Goal: Task Accomplishment & Management: Complete application form

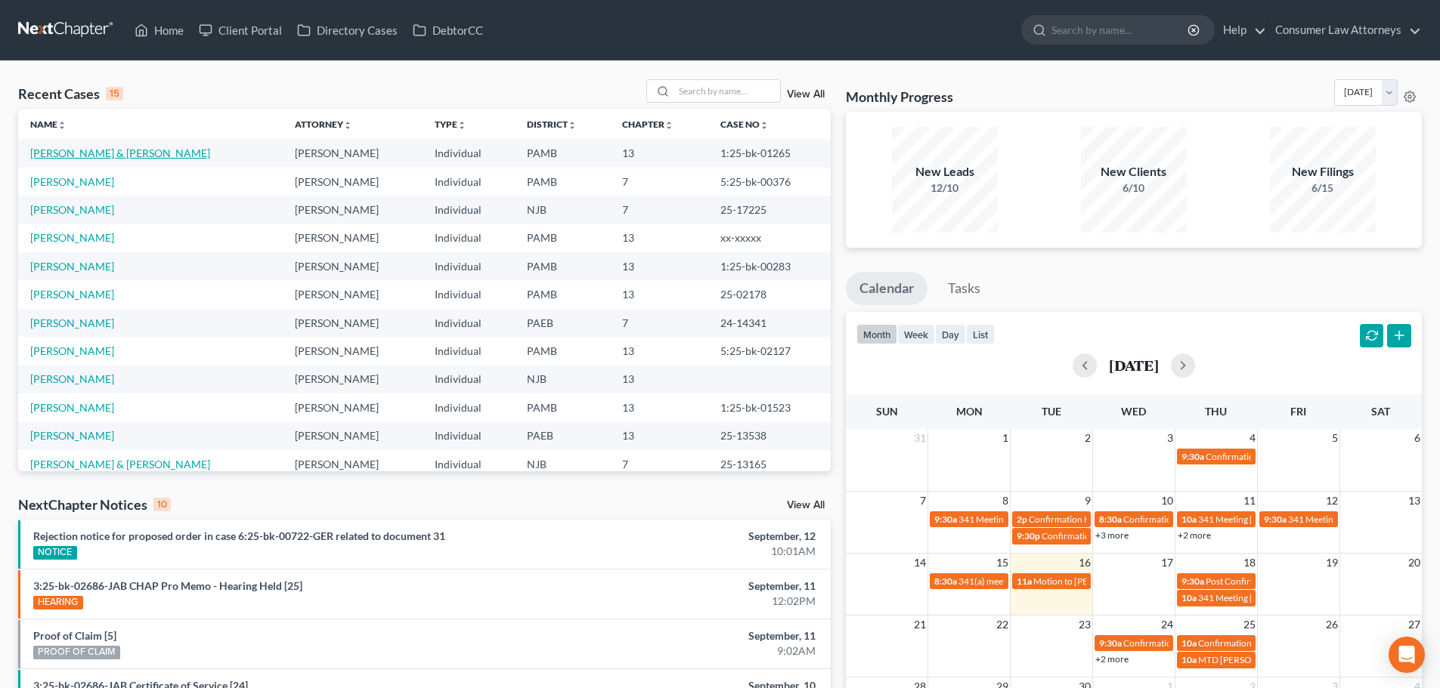
click at [113, 151] on link "[PERSON_NAME] & [PERSON_NAME]" at bounding box center [120, 153] width 180 height 13
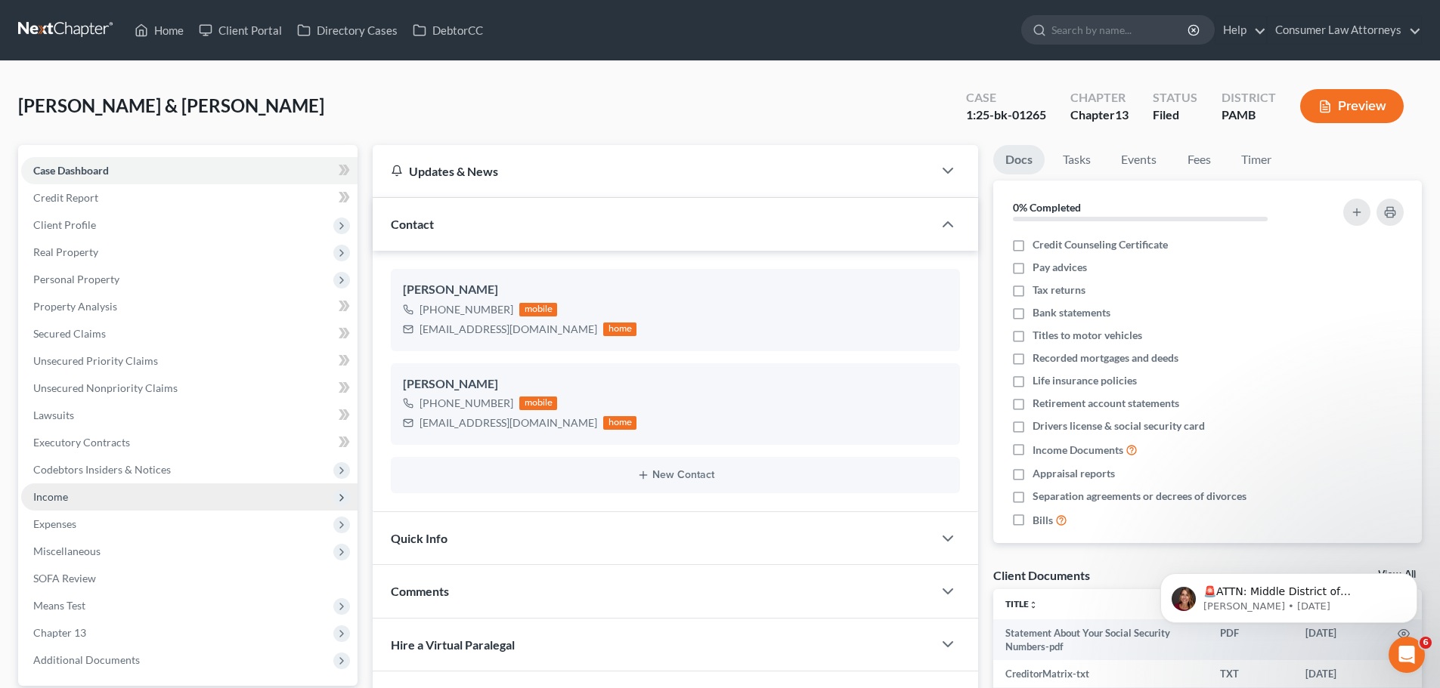
click at [215, 495] on span "Income" at bounding box center [189, 497] width 336 height 27
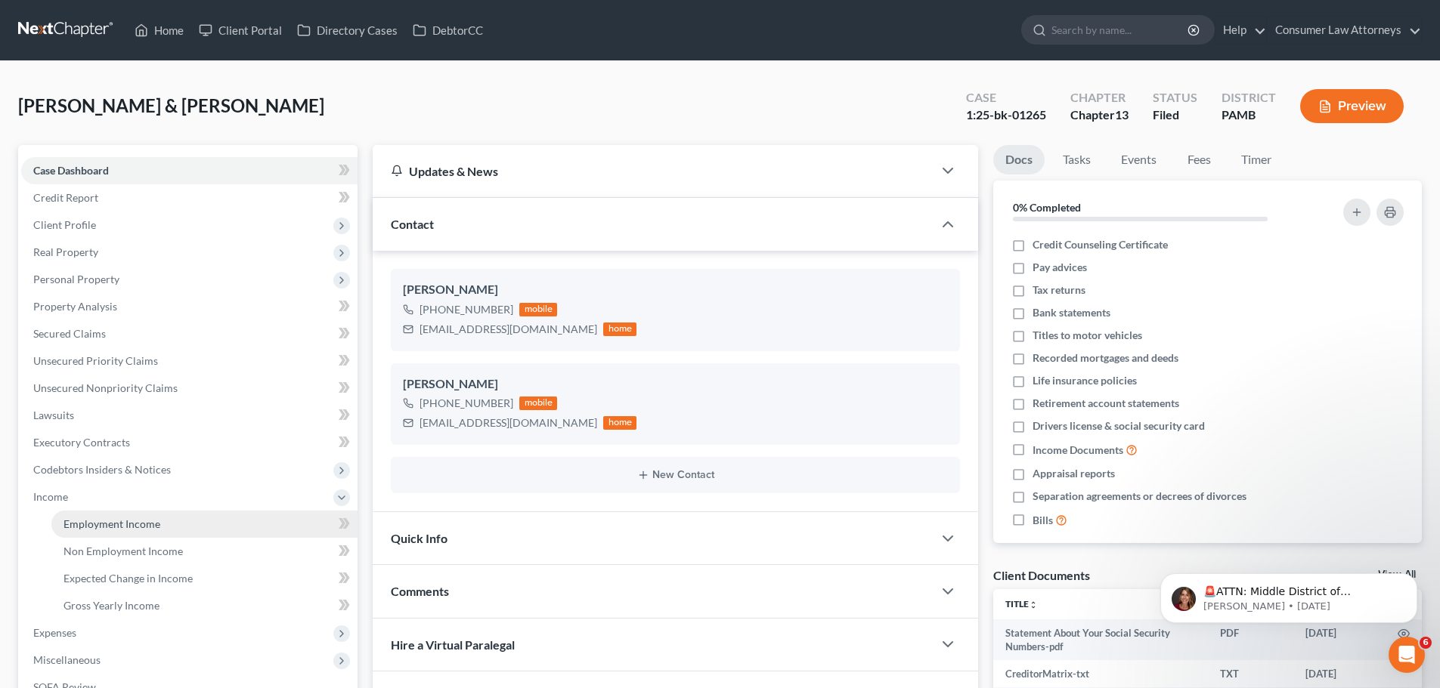
click at [209, 528] on link "Employment Income" at bounding box center [204, 524] width 306 height 27
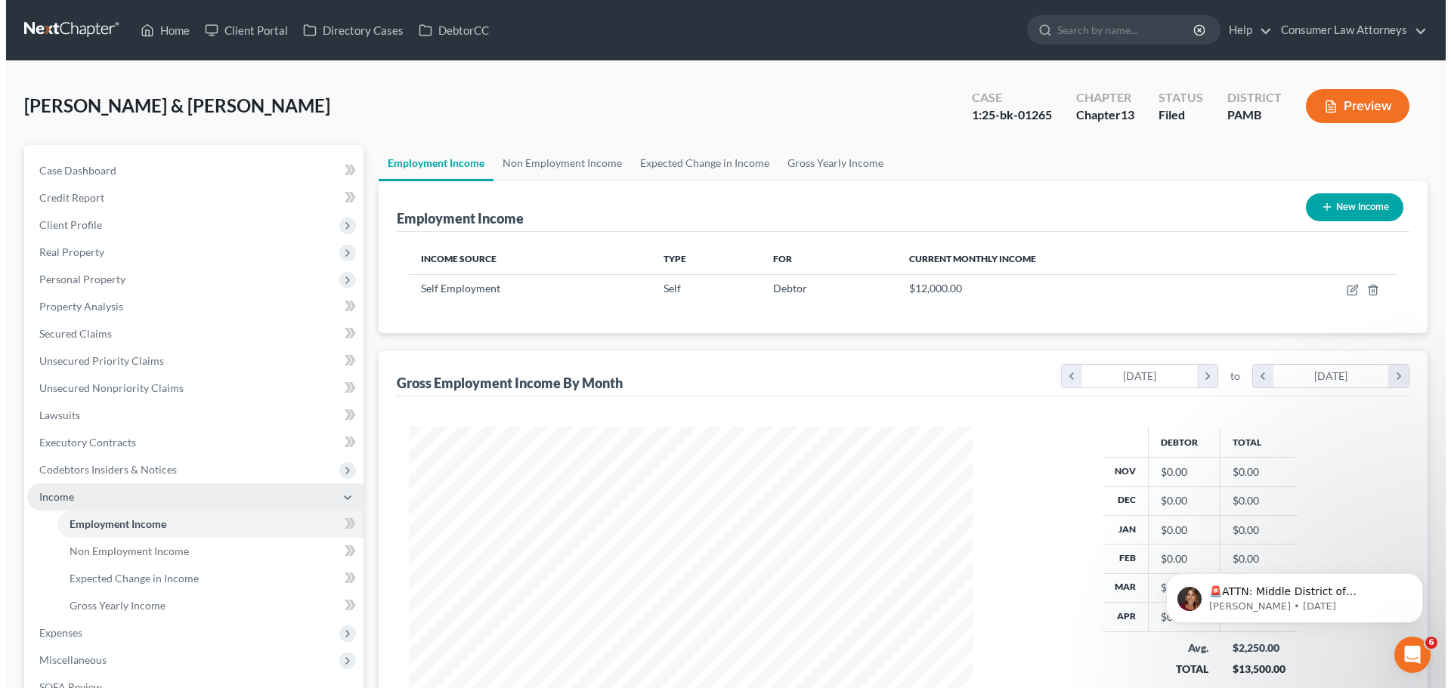
scroll to position [282, 594]
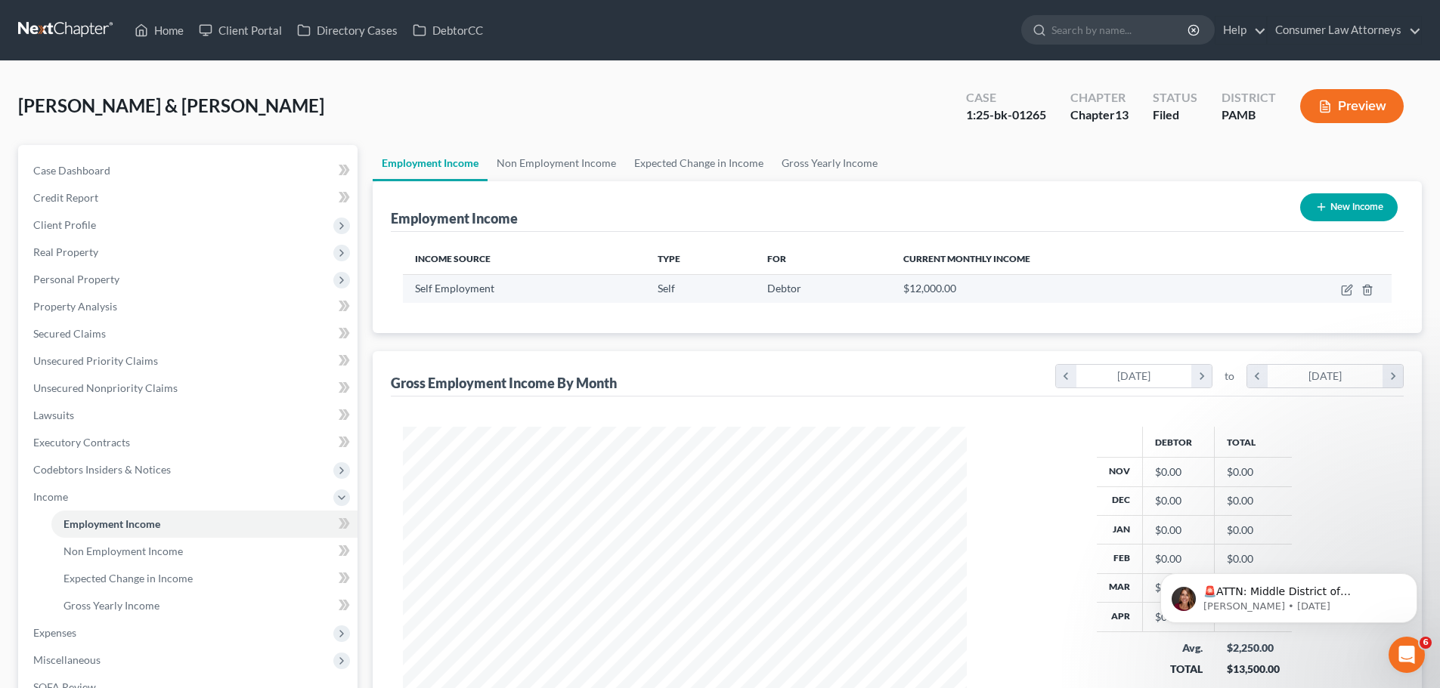
click at [590, 290] on div "Self Employment" at bounding box center [524, 288] width 218 height 15
click at [1343, 289] on icon "button" at bounding box center [1347, 290] width 12 height 12
select select "1"
select select "39"
select select "0"
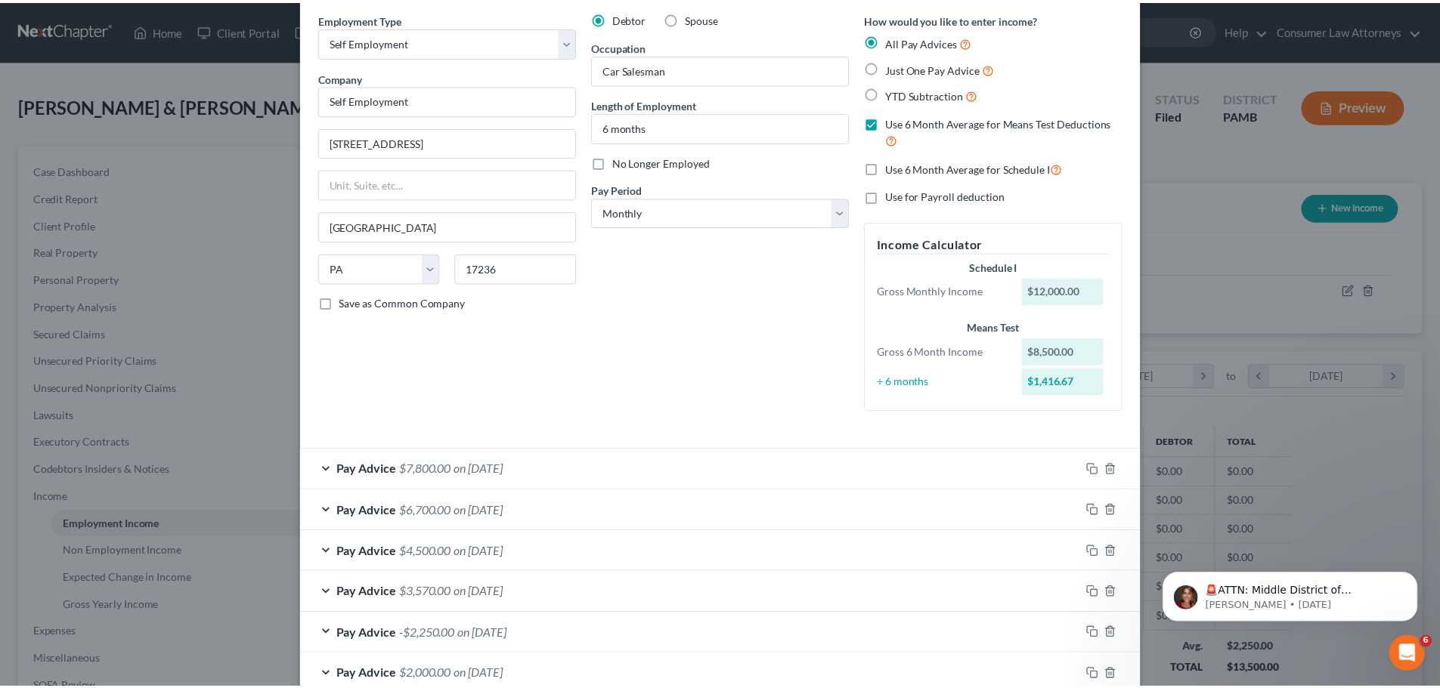
scroll to position [0, 0]
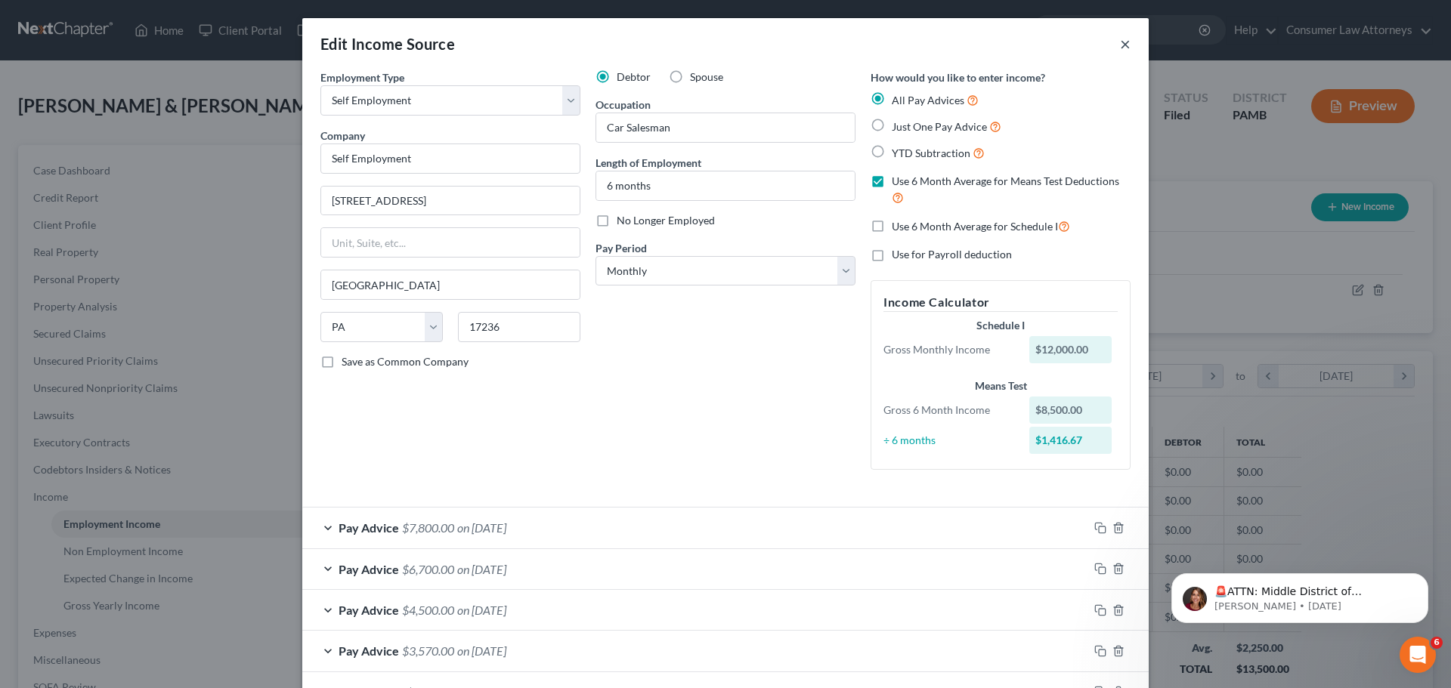
click at [1120, 48] on button "×" at bounding box center [1125, 44] width 11 height 18
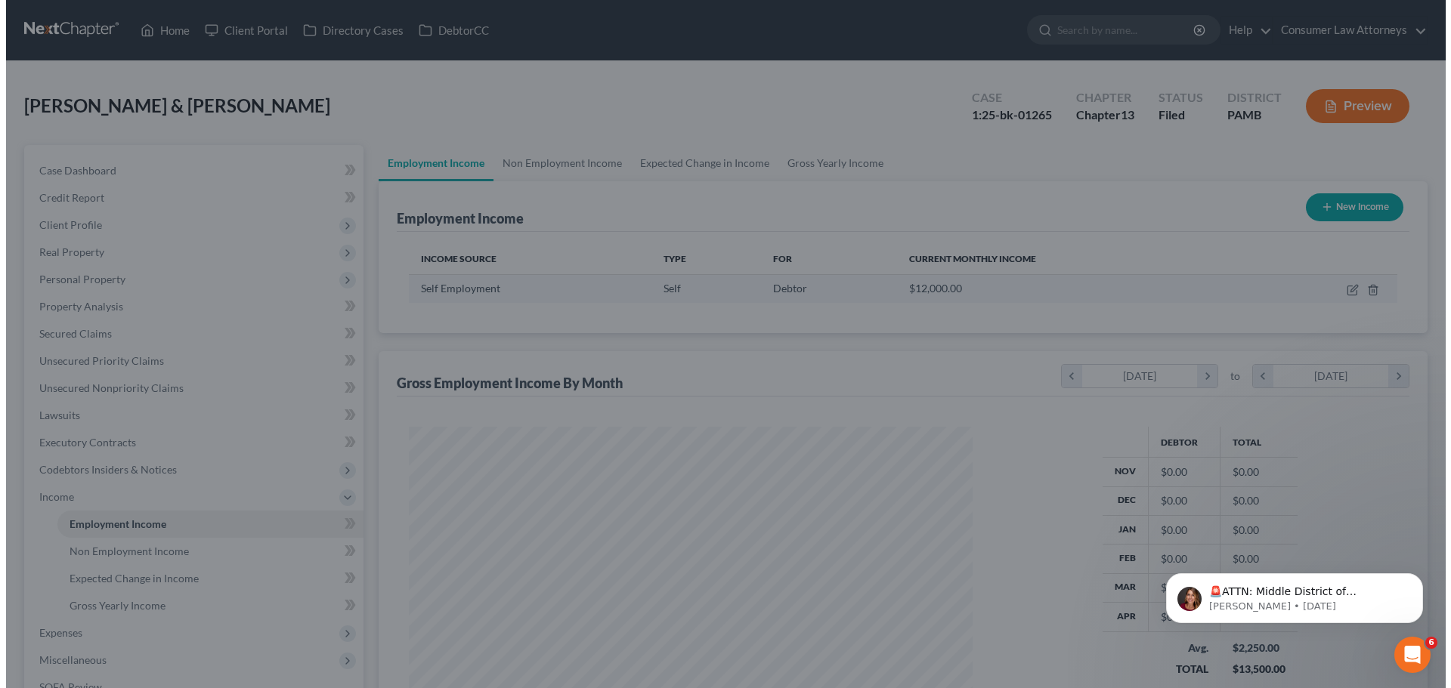
scroll to position [755458, 755146]
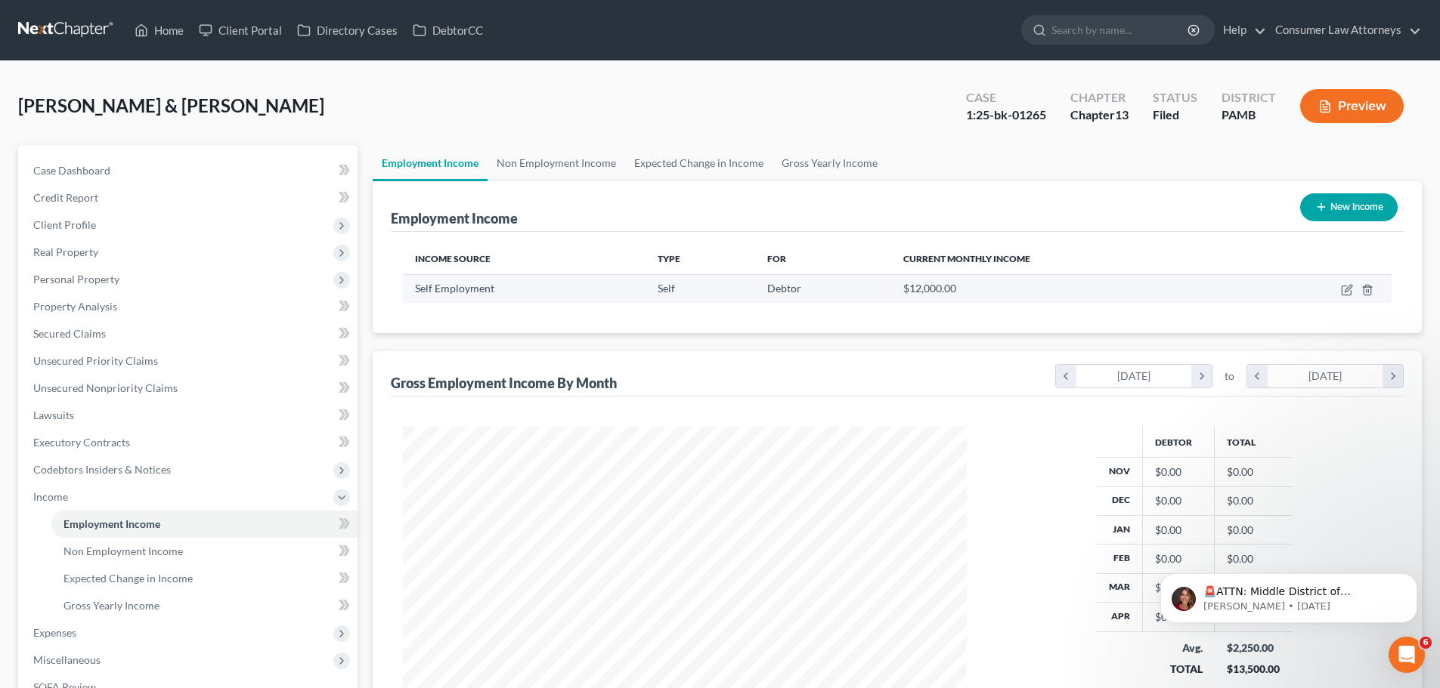
click at [875, 295] on div "Debtor" at bounding box center [823, 288] width 112 height 15
click at [1347, 289] on icon "button" at bounding box center [1347, 288] width 7 height 7
select select "1"
select select "39"
select select "0"
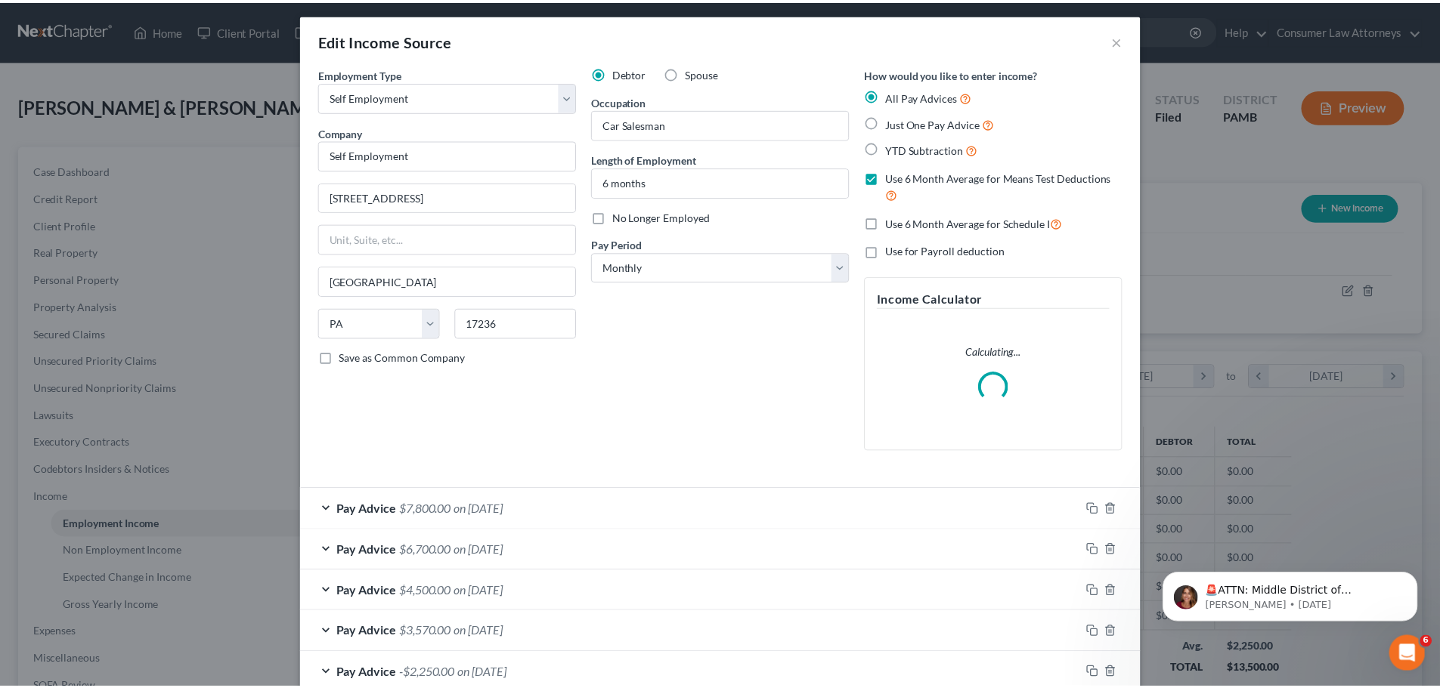
scroll to position [0, 0]
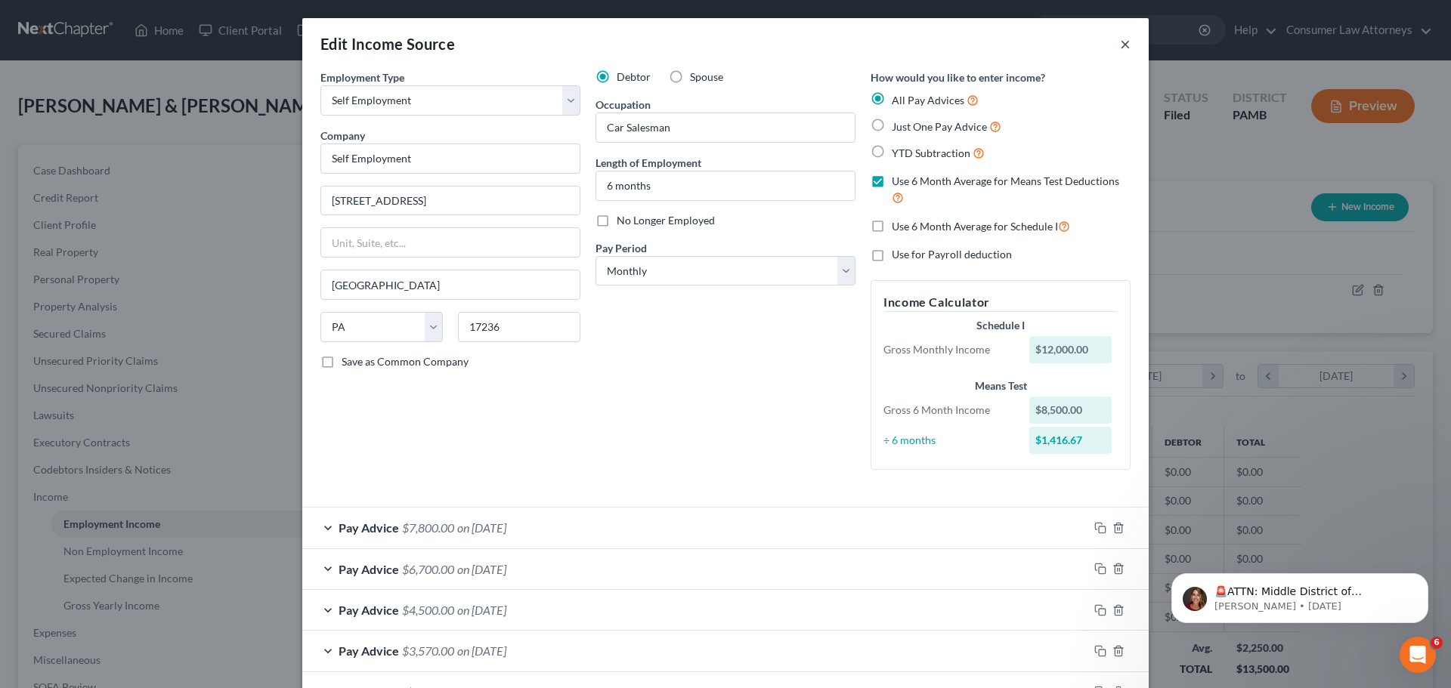
click at [1120, 45] on button "×" at bounding box center [1125, 44] width 11 height 18
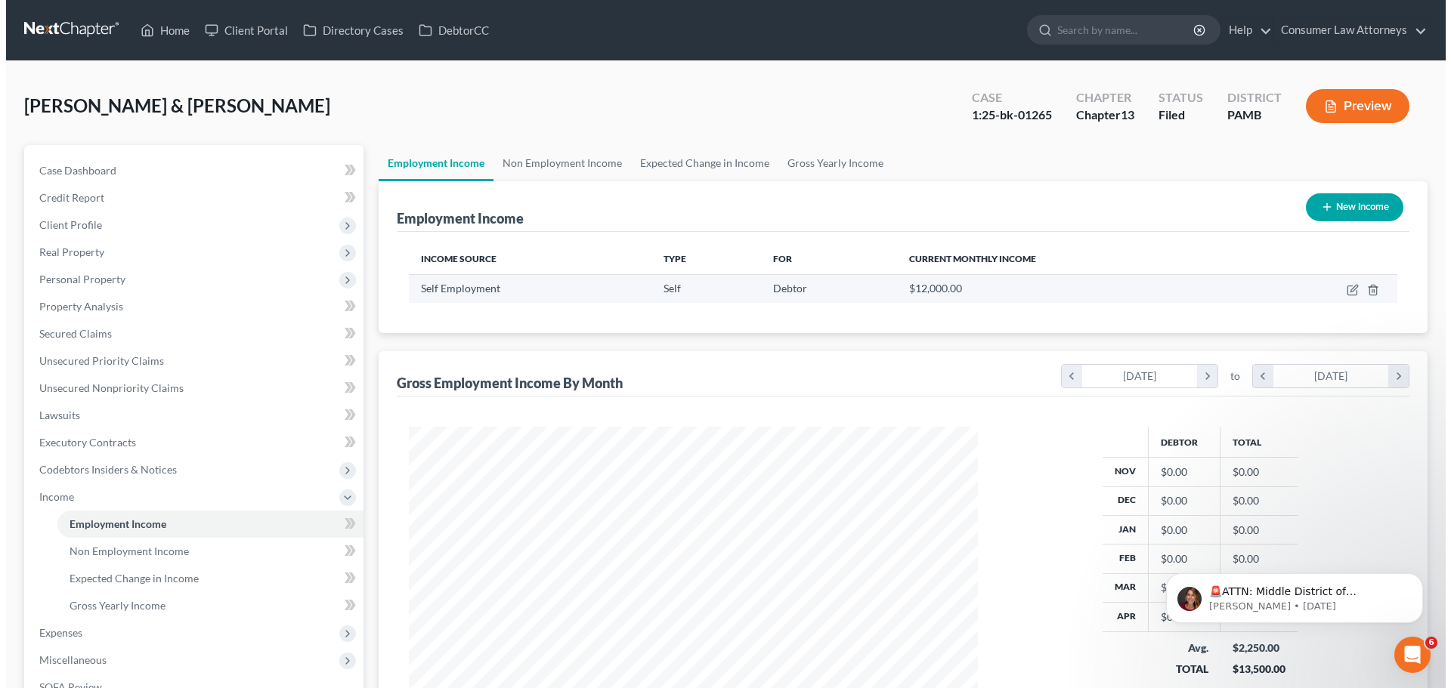
scroll to position [755458, 755146]
click at [1348, 286] on icon "button" at bounding box center [1347, 290] width 12 height 12
select select "1"
select select "39"
select select "0"
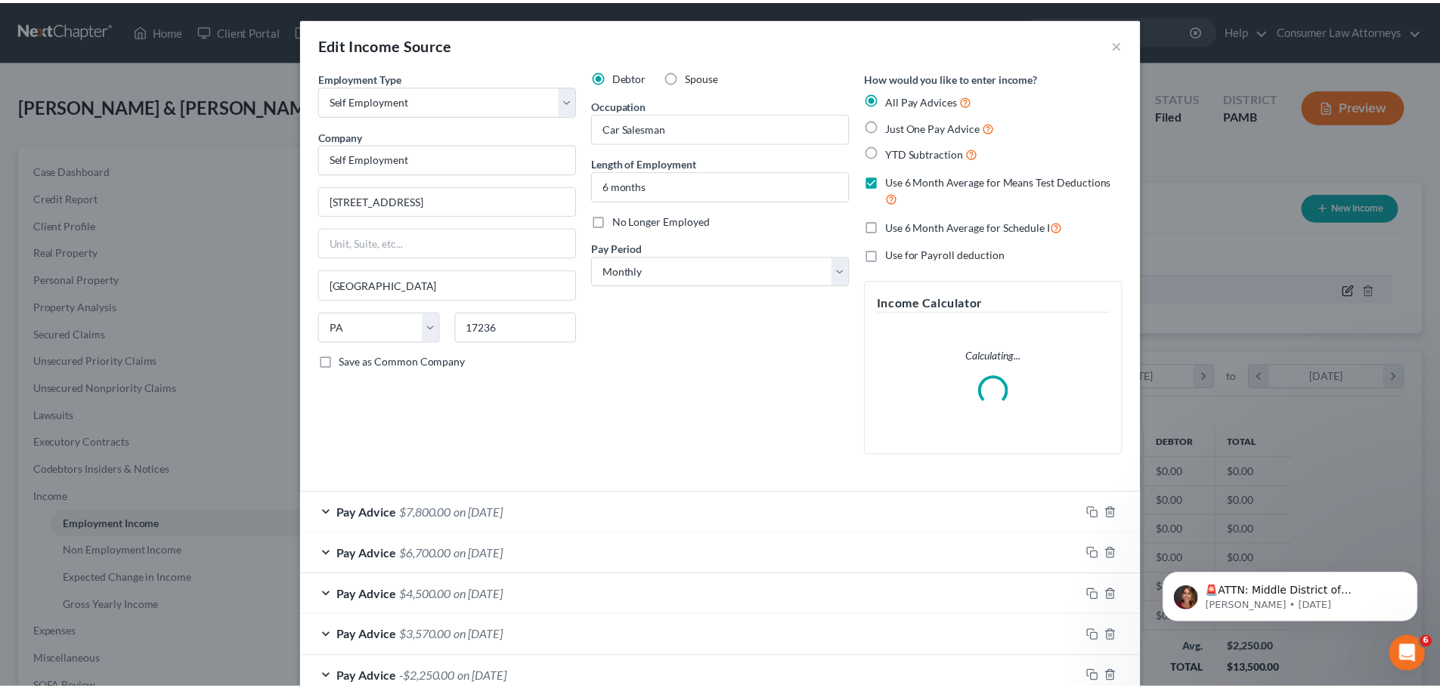
scroll to position [284, 599]
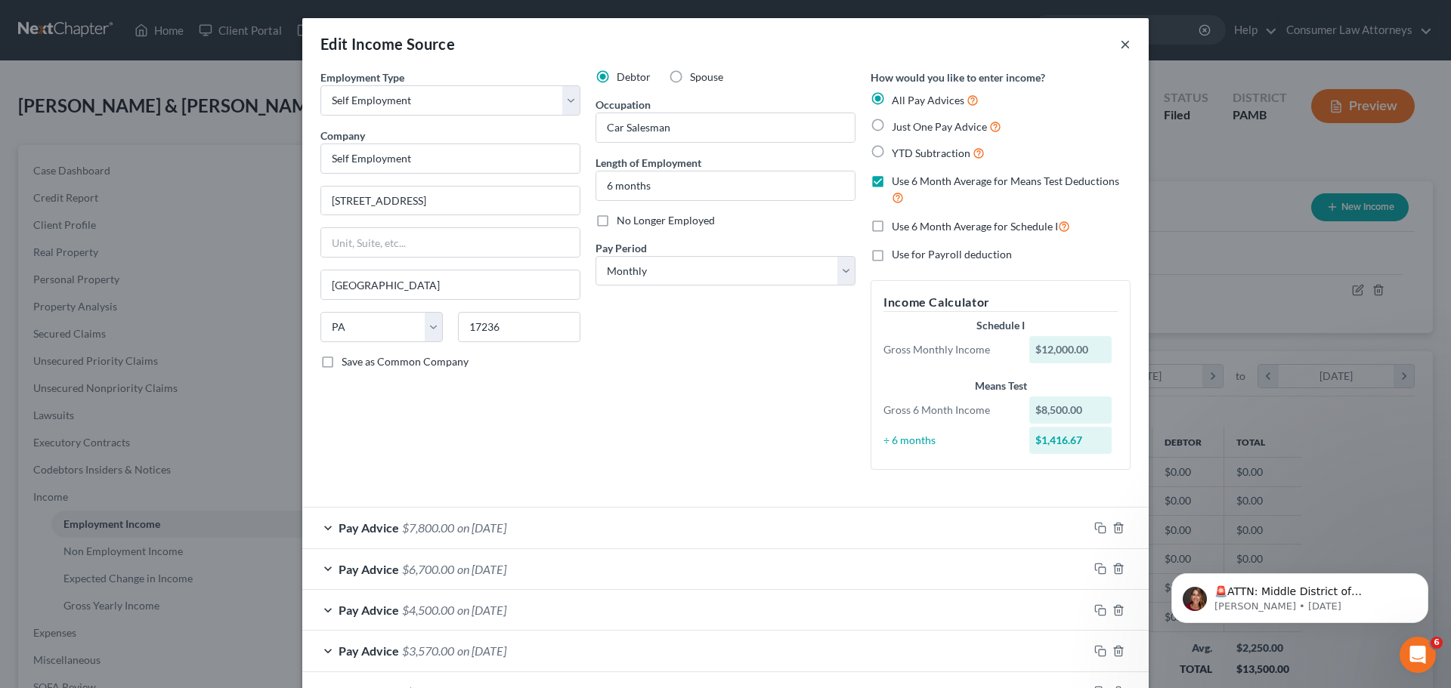
click at [1120, 42] on button "×" at bounding box center [1125, 44] width 11 height 18
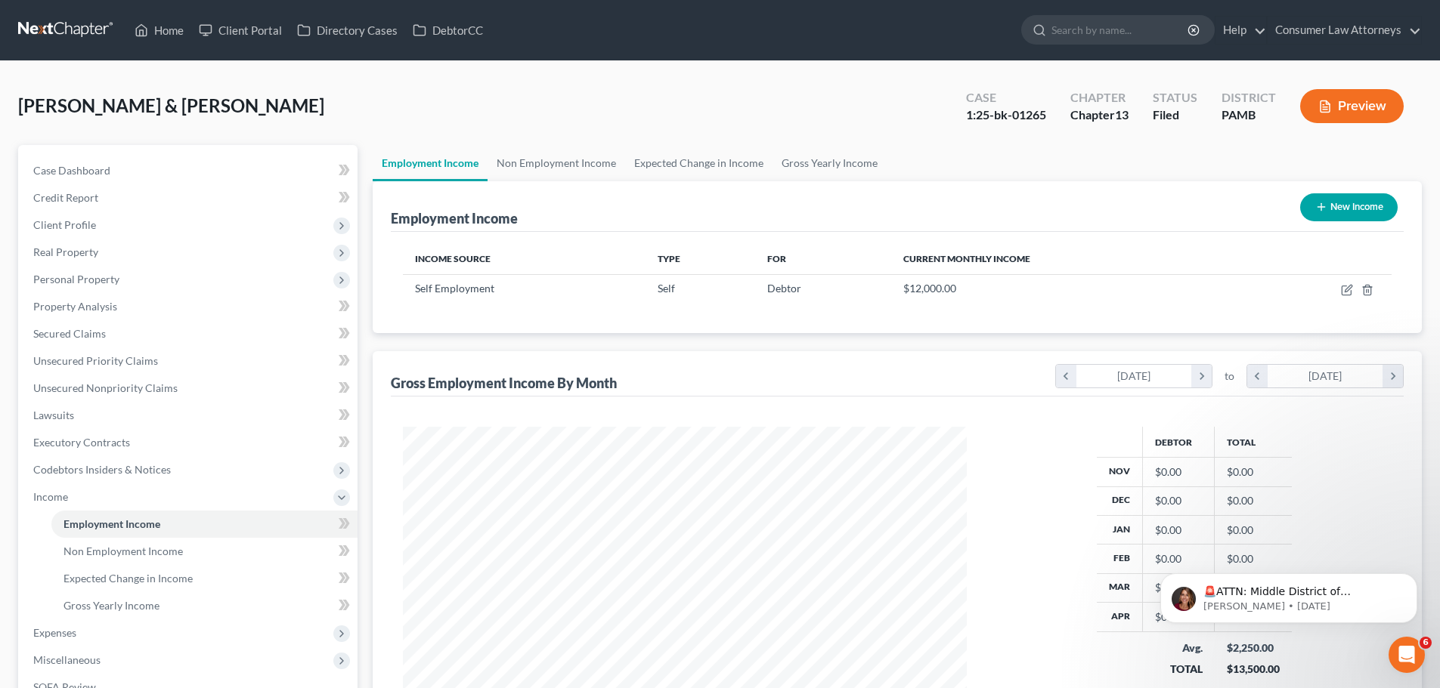
scroll to position [755458, 755146]
click at [195, 546] on link "Non Employment Income" at bounding box center [204, 551] width 306 height 27
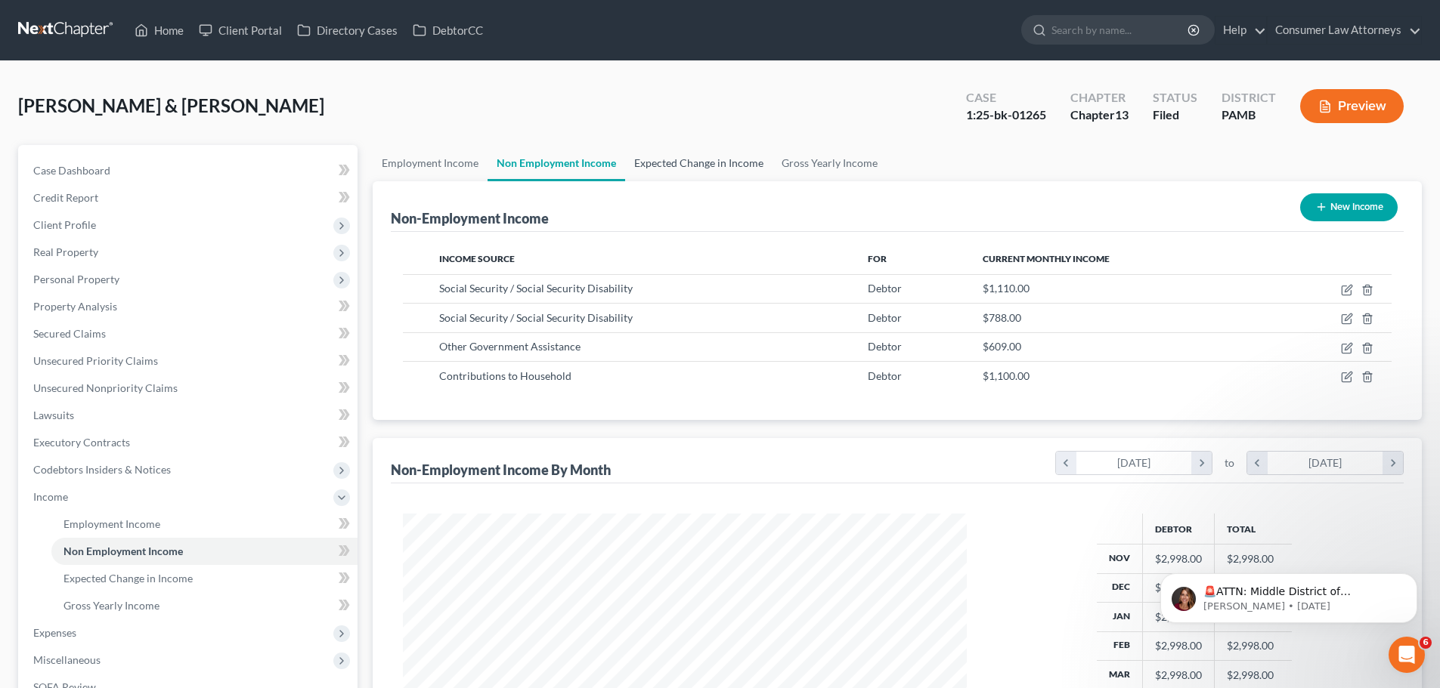
click at [698, 166] on link "Expected Change in Income" at bounding box center [698, 163] width 147 height 36
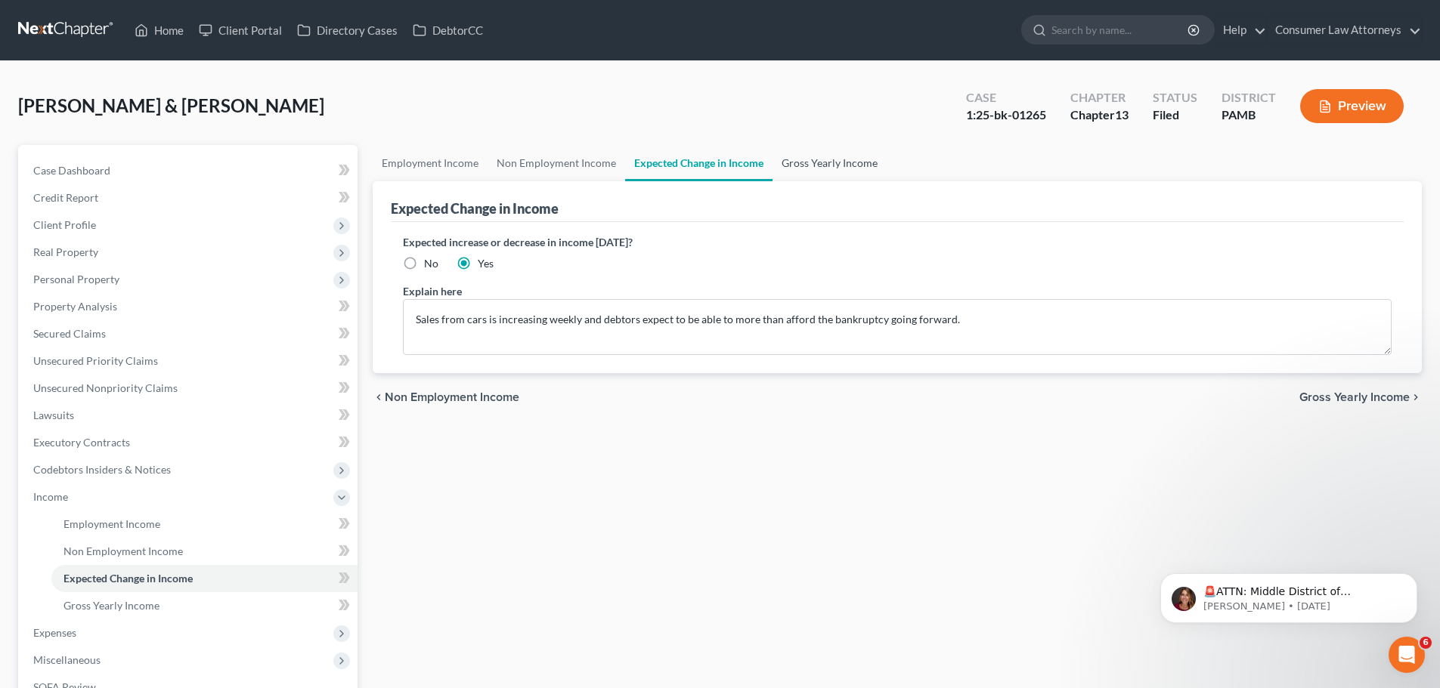
click at [808, 162] on link "Gross Yearly Income" at bounding box center [829, 163] width 114 height 36
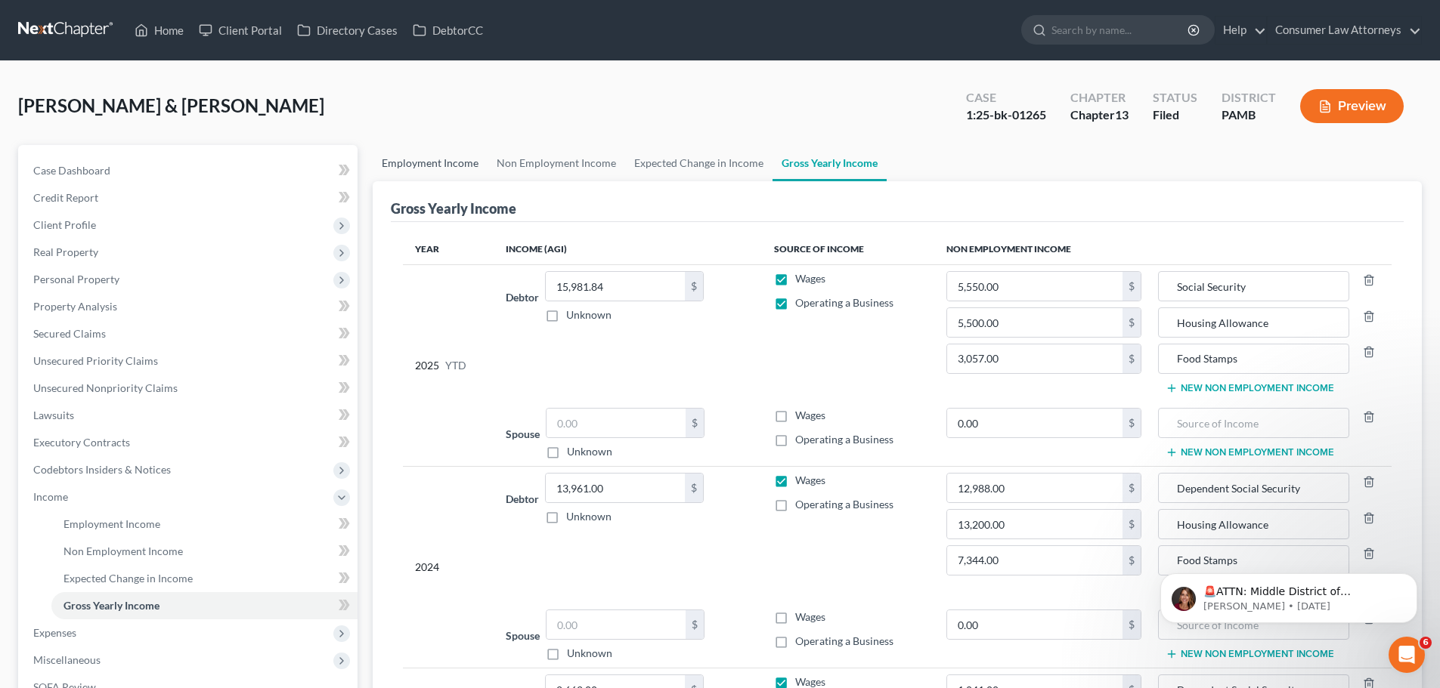
click at [433, 157] on link "Employment Income" at bounding box center [430, 163] width 115 height 36
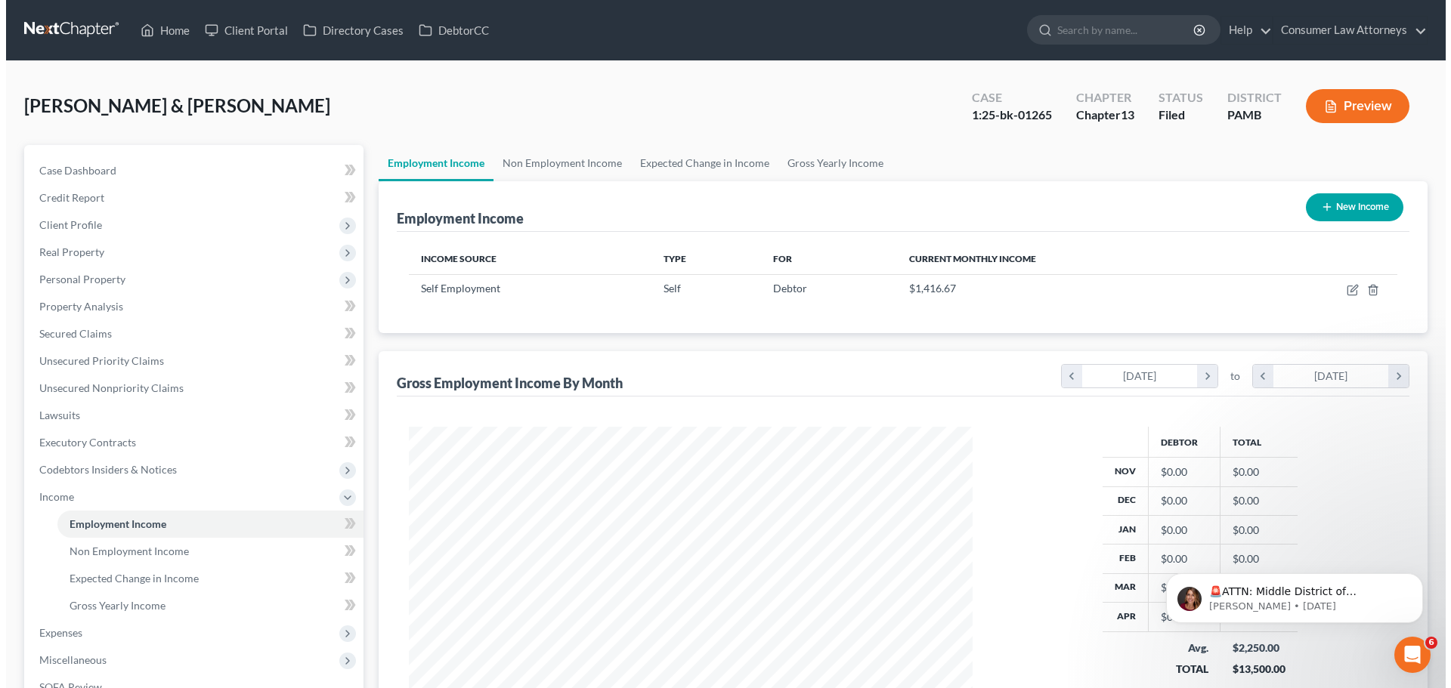
scroll to position [282, 594]
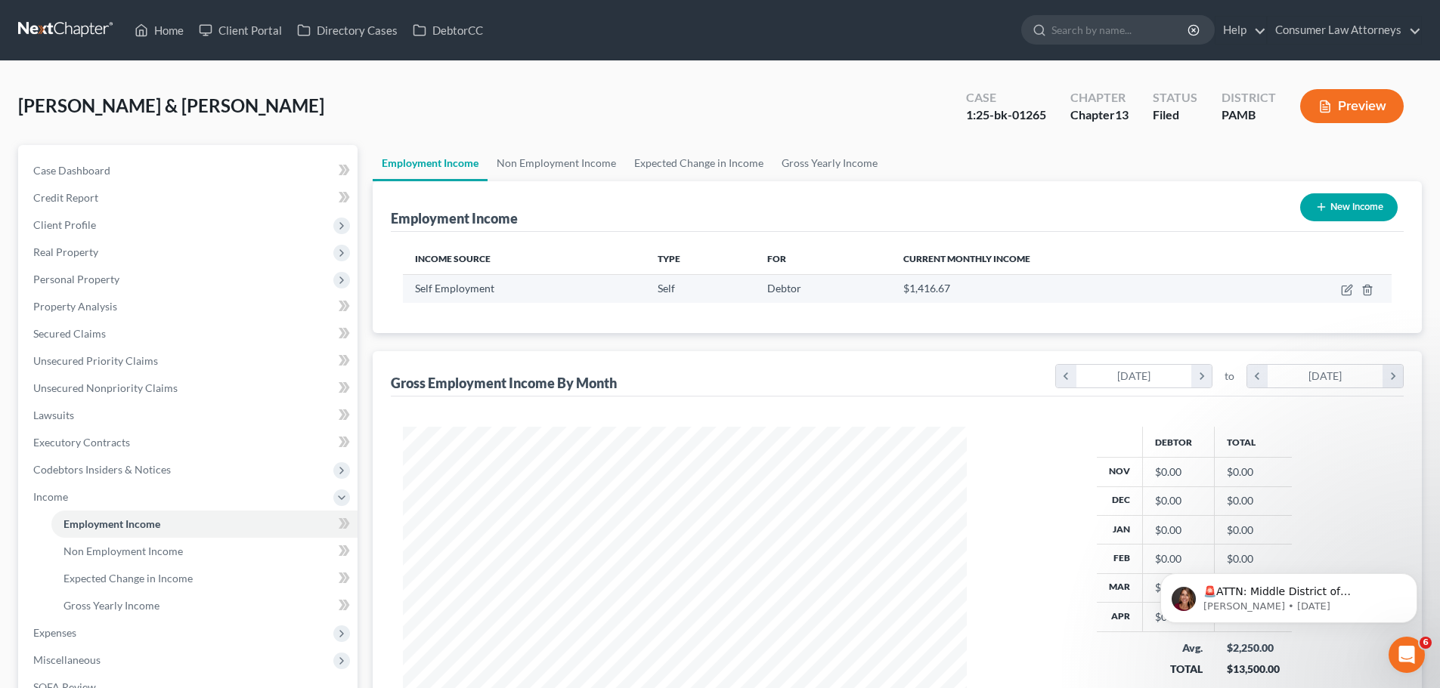
click at [593, 287] on div "Self Employment" at bounding box center [524, 288] width 218 height 15
click at [1345, 294] on icon "button" at bounding box center [1347, 290] width 12 height 12
select select "1"
select select "39"
select select "0"
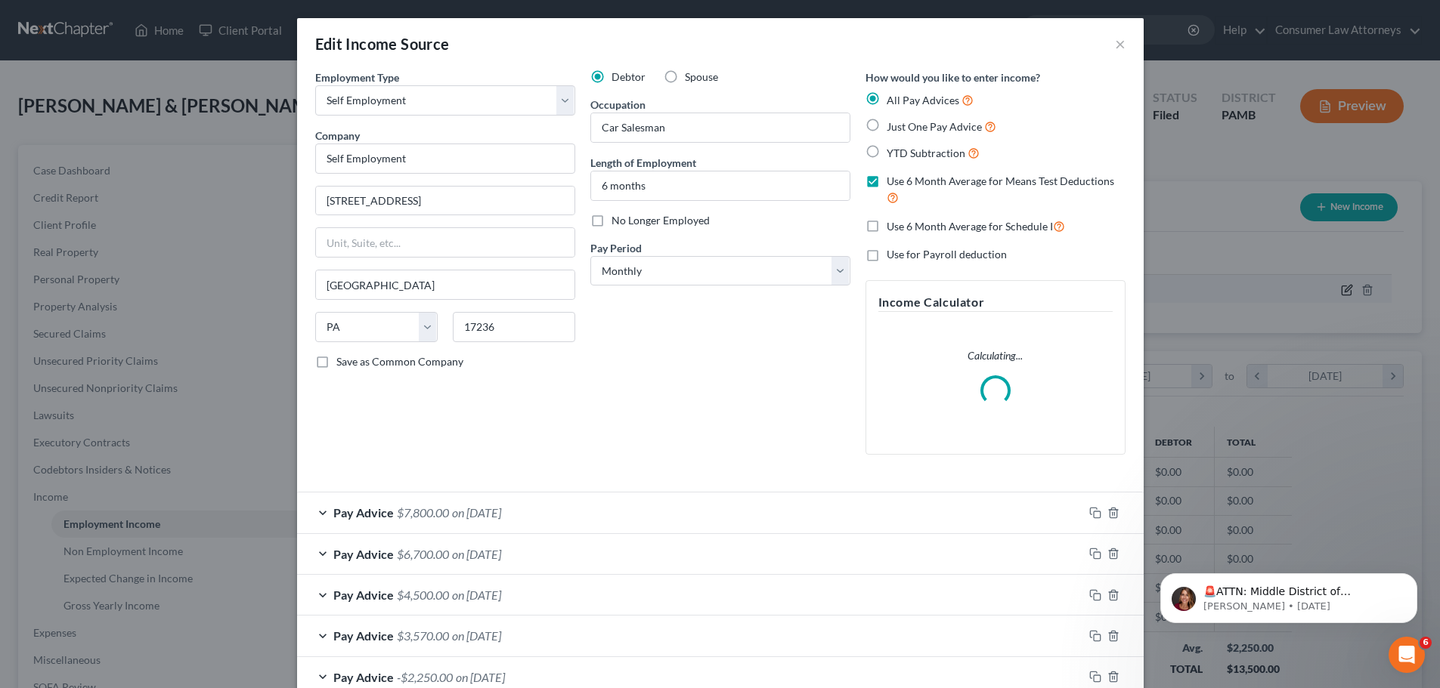
scroll to position [284, 599]
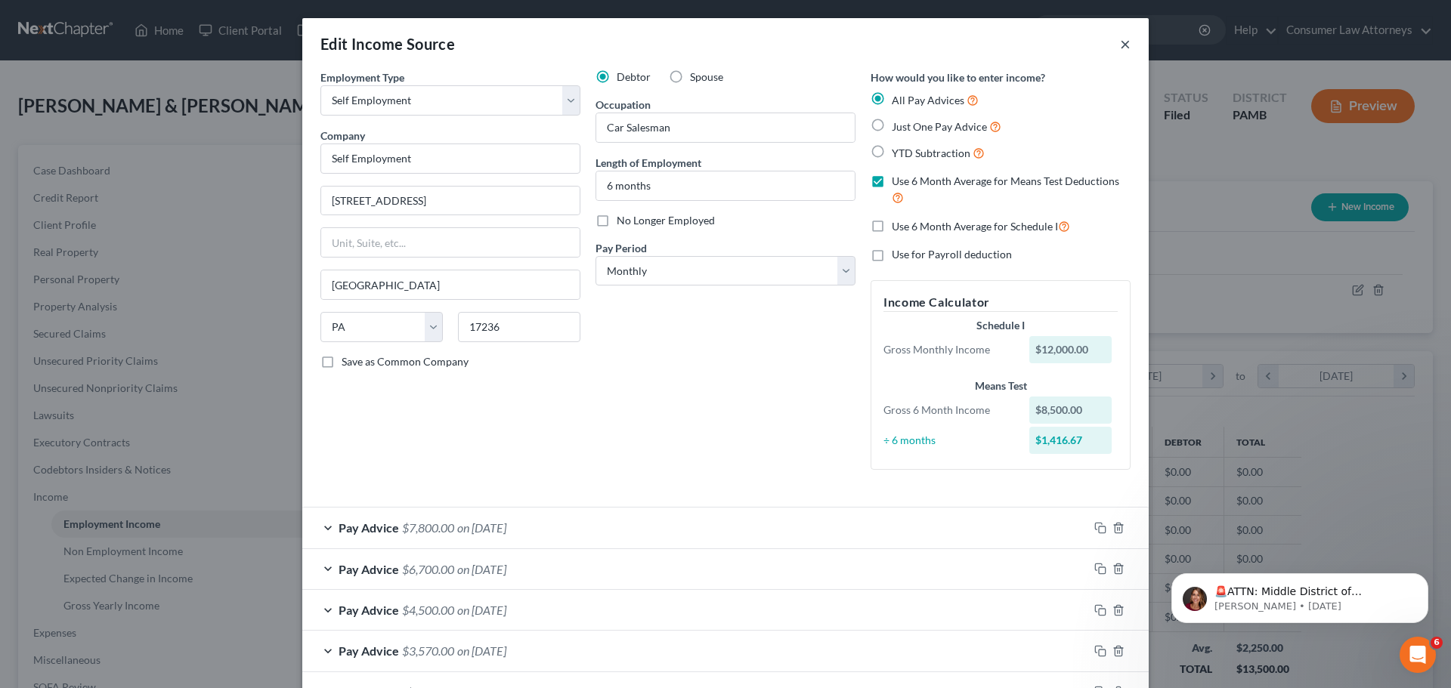
click at [1120, 45] on button "×" at bounding box center [1125, 44] width 11 height 18
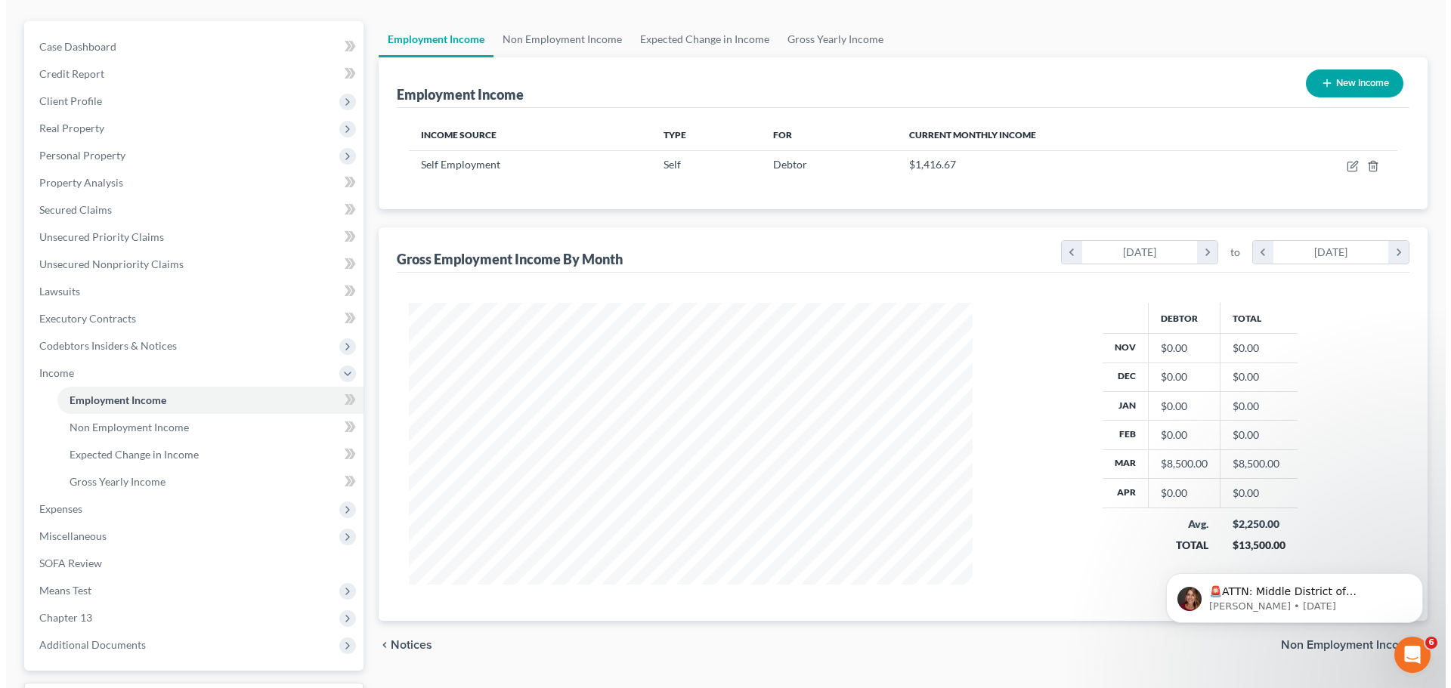
scroll to position [151, 0]
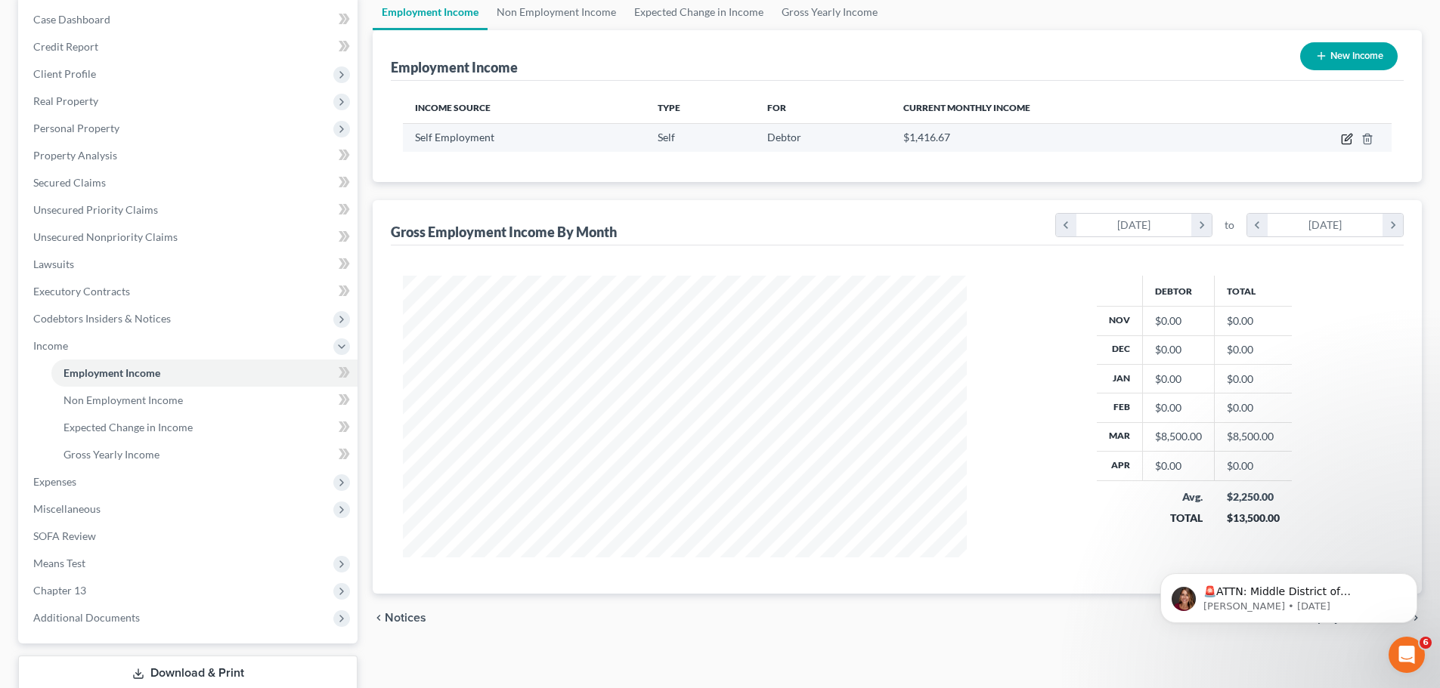
click at [1345, 142] on icon "button" at bounding box center [1347, 139] width 12 height 12
select select "1"
select select "39"
select select "0"
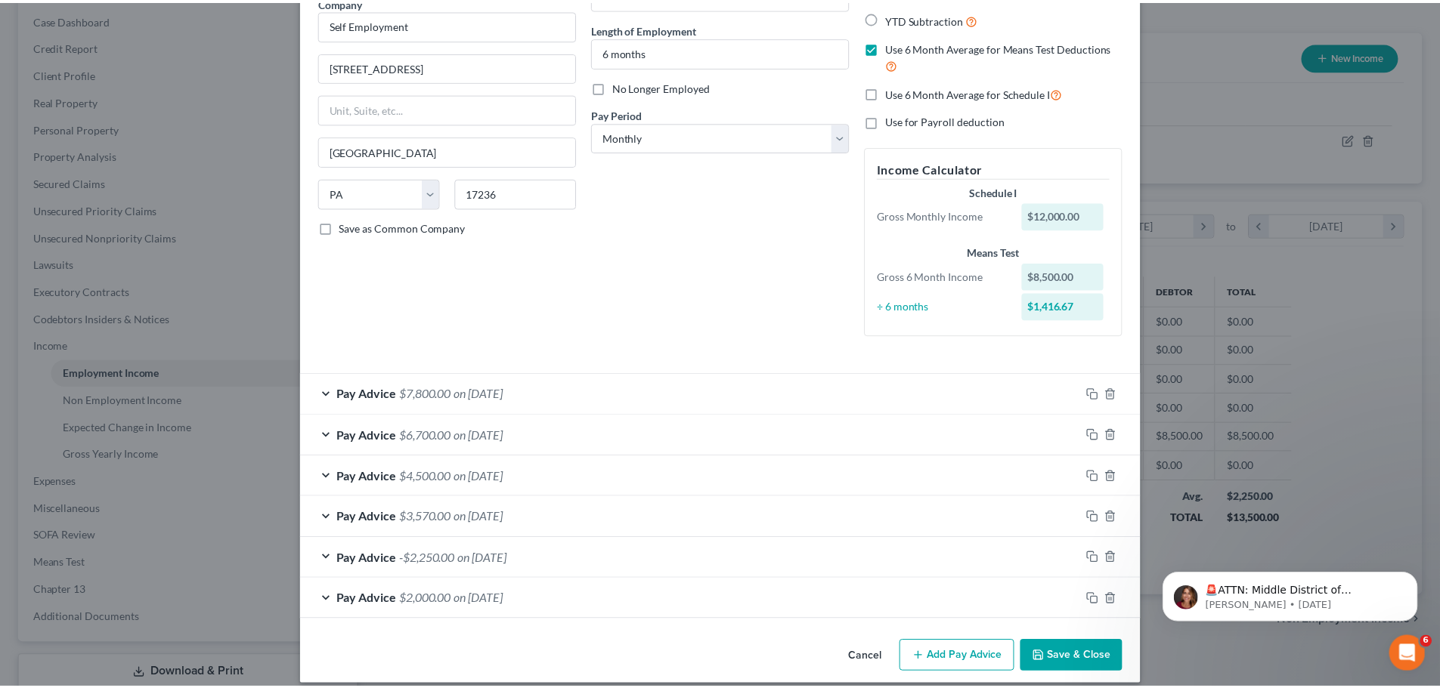
scroll to position [0, 0]
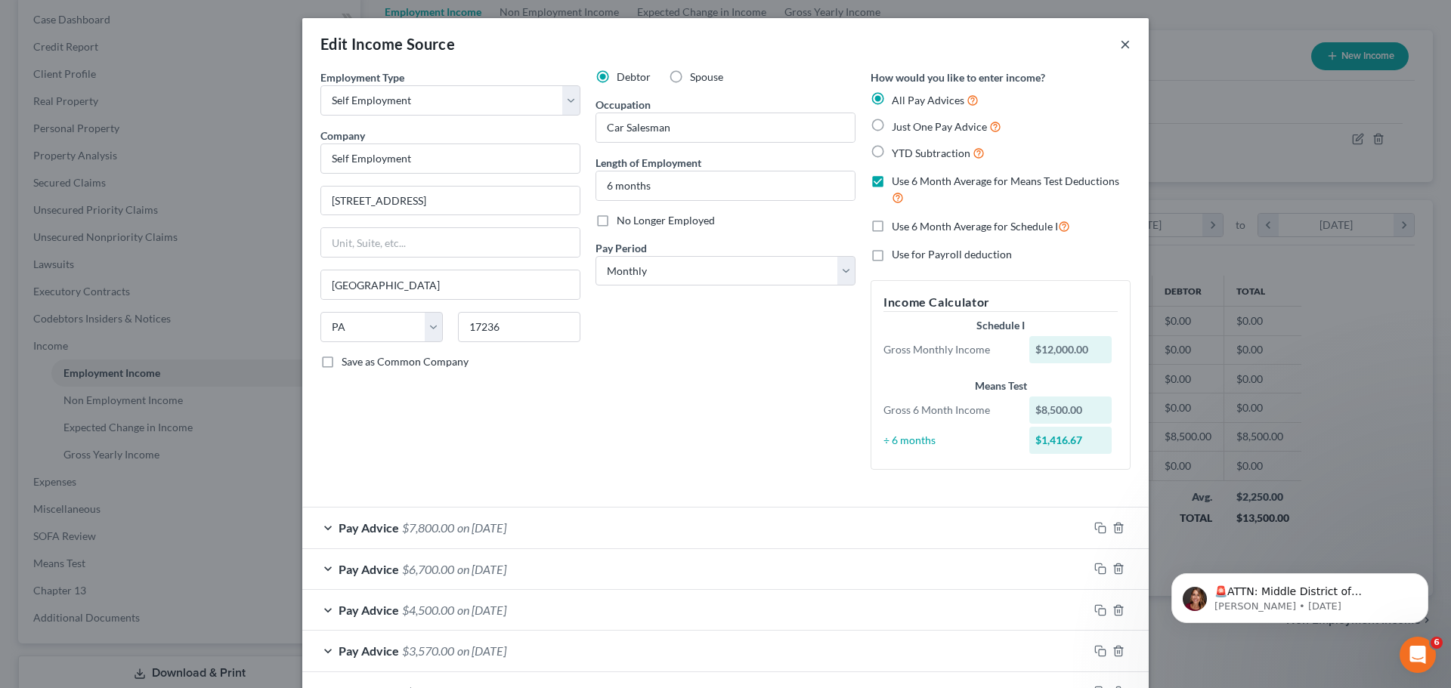
click at [1125, 44] on button "×" at bounding box center [1125, 44] width 11 height 18
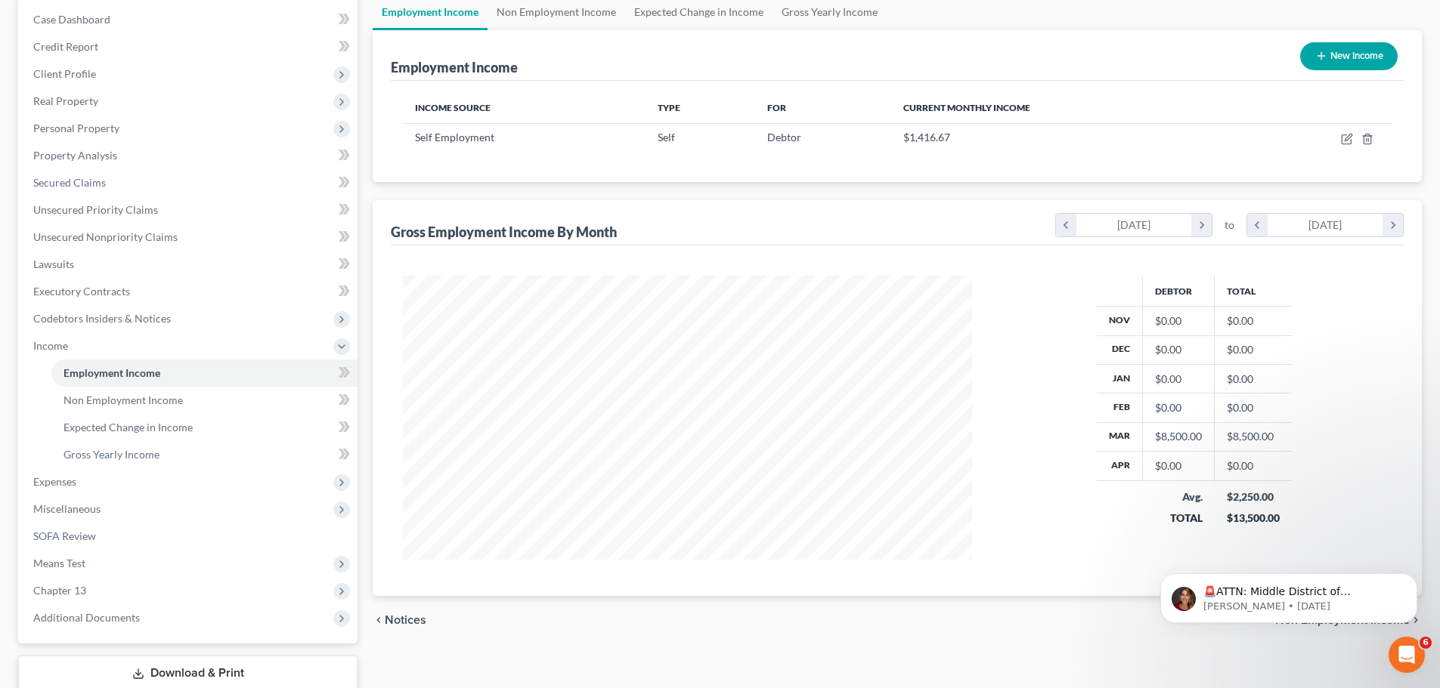
scroll to position [755458, 755146]
click at [150, 425] on span "Expected Change in Income" at bounding box center [127, 427] width 129 height 13
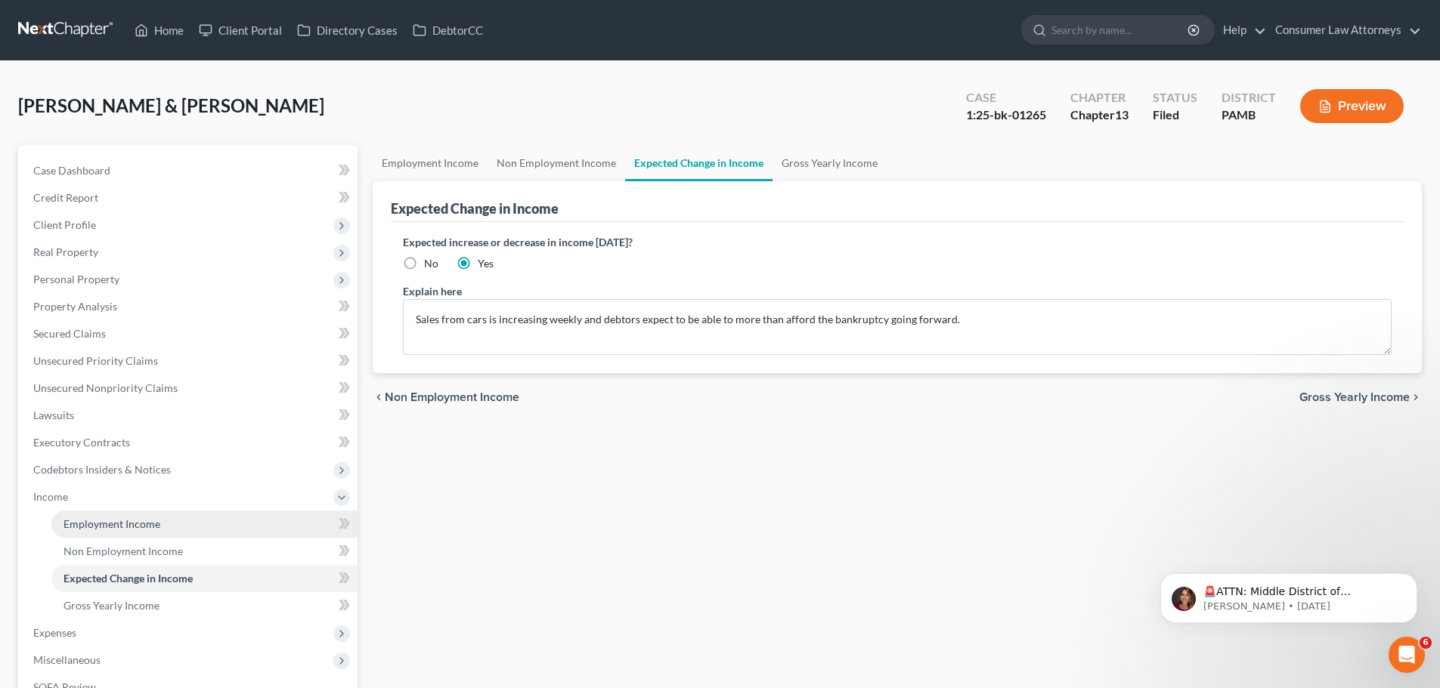
click at [104, 522] on span "Employment Income" at bounding box center [111, 524] width 97 height 13
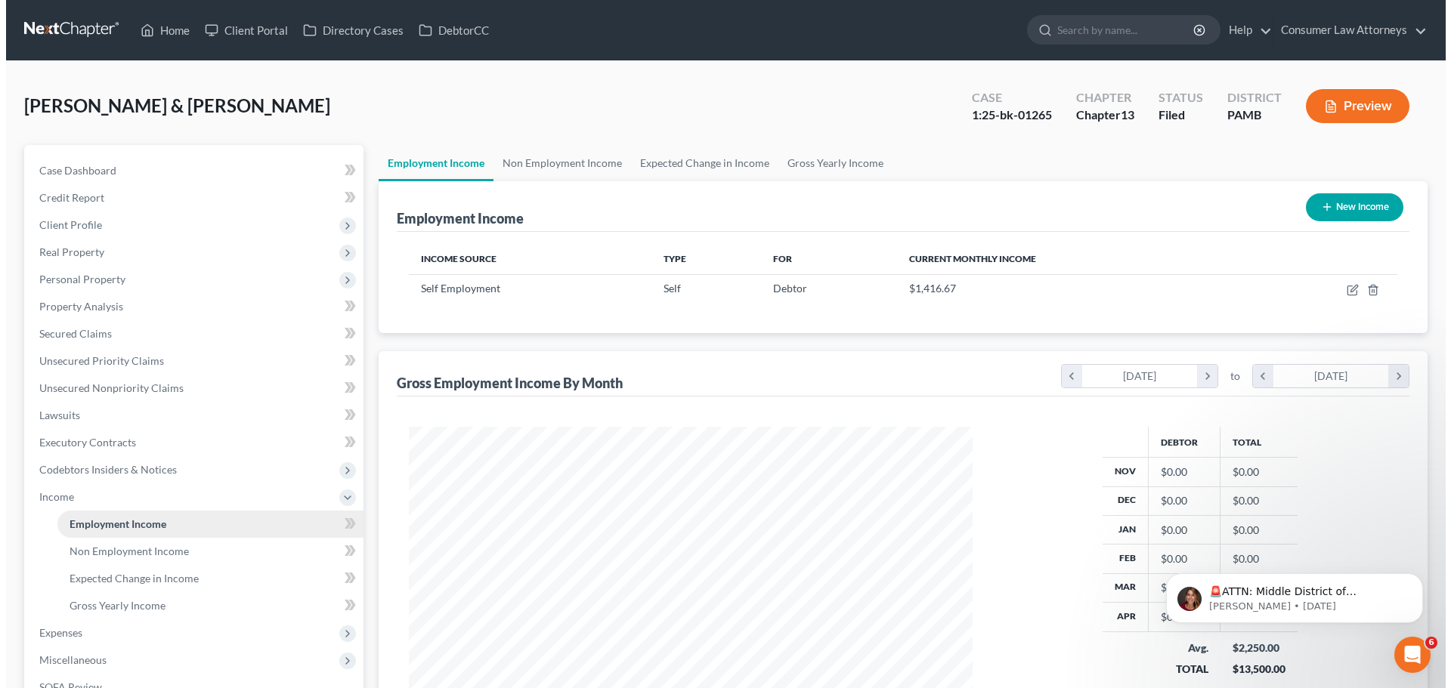
scroll to position [282, 594]
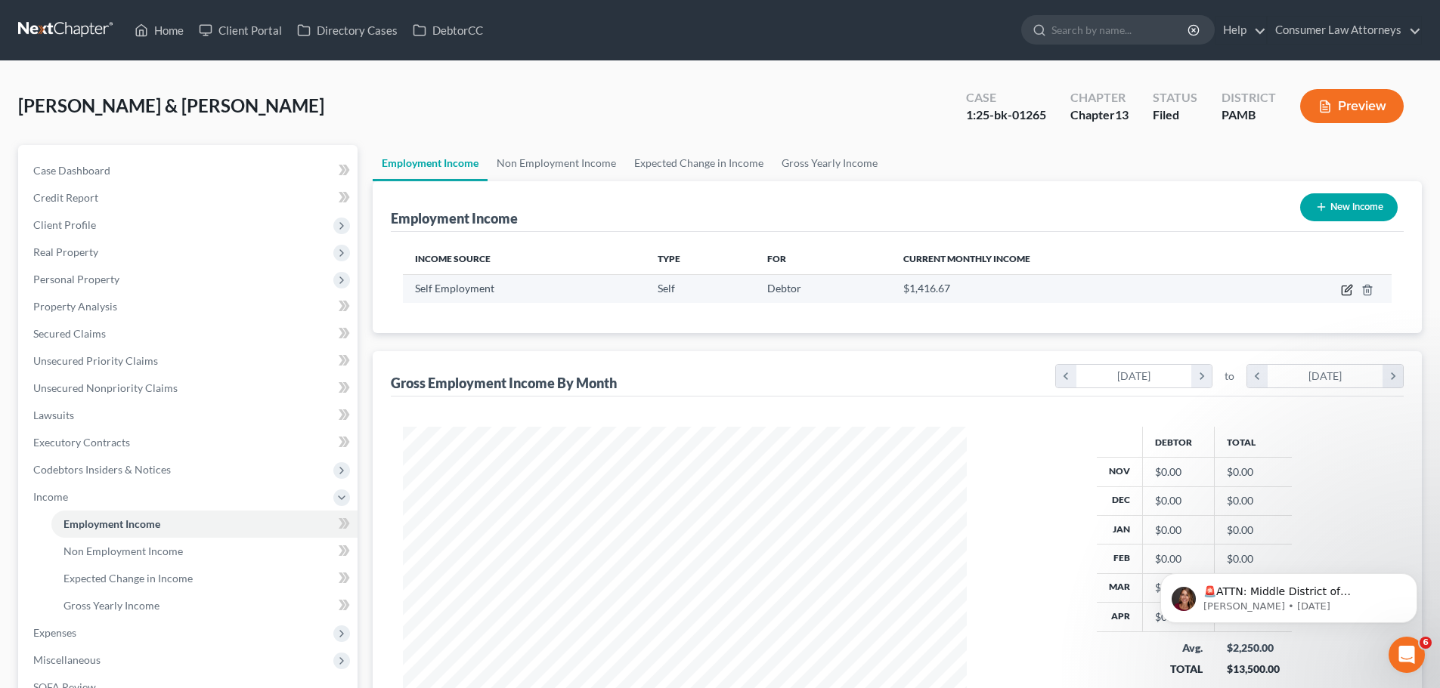
click at [1345, 286] on icon "button" at bounding box center [1345, 290] width 9 height 9
select select "1"
select select "39"
select select "0"
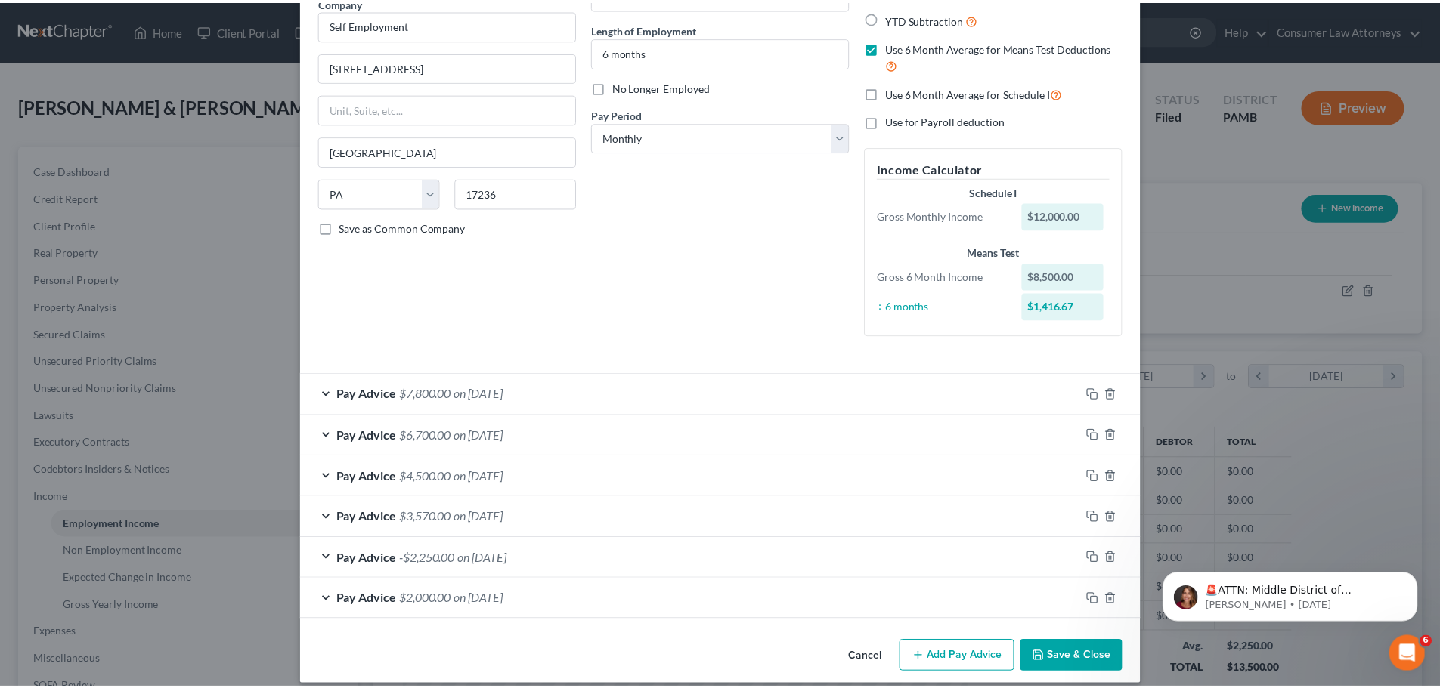
scroll to position [0, 0]
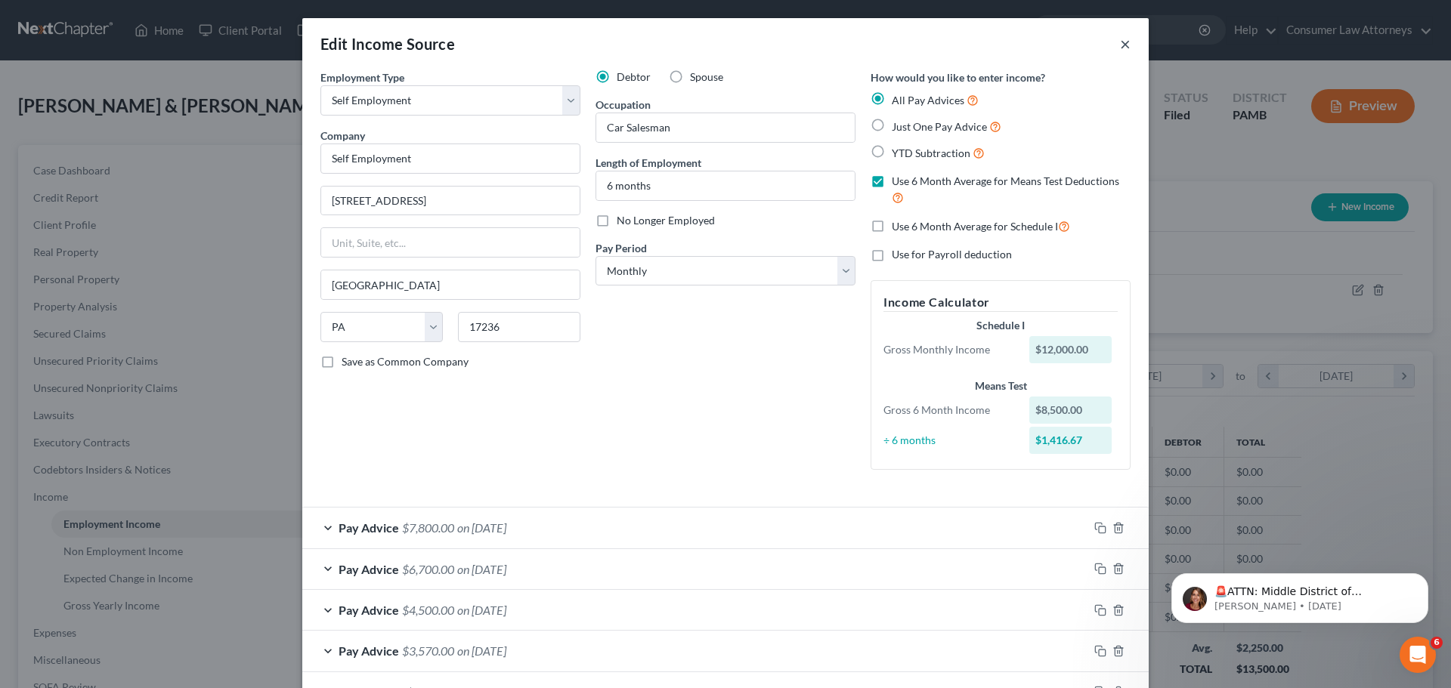
click at [1121, 39] on button "×" at bounding box center [1125, 44] width 11 height 18
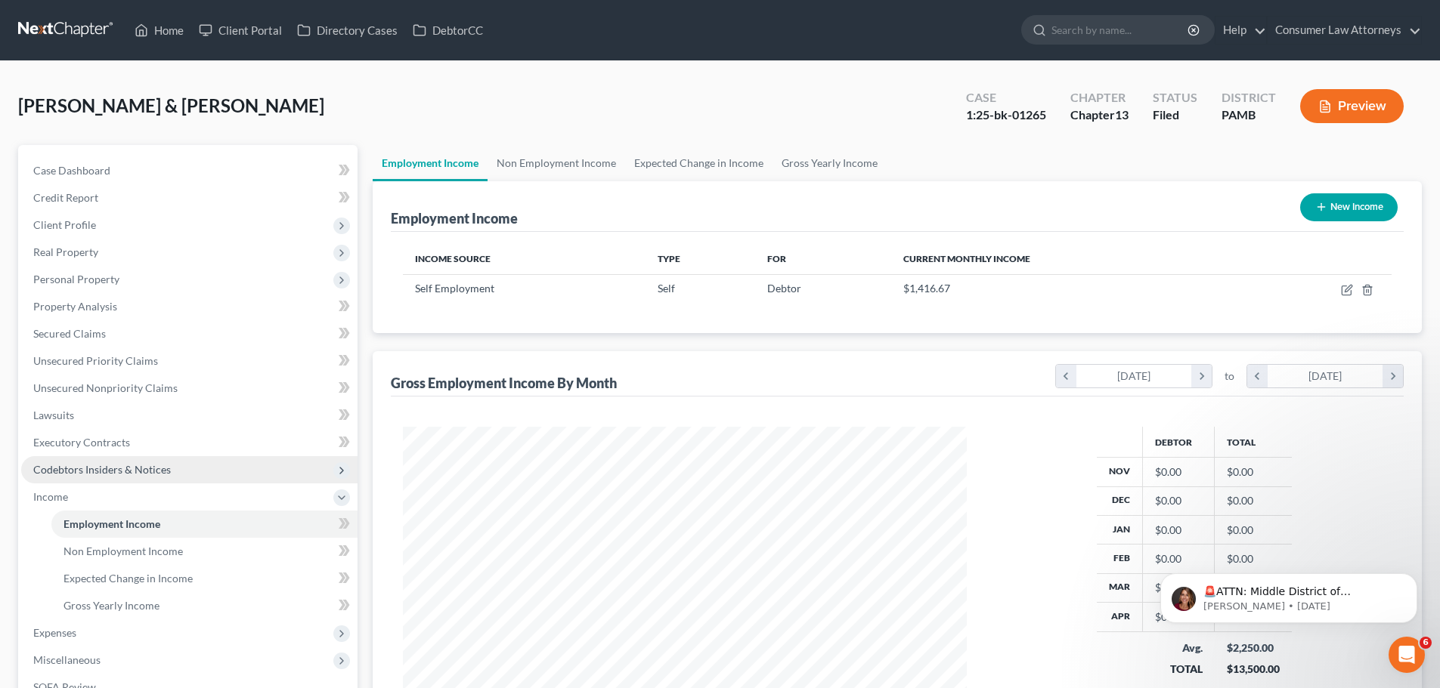
scroll to position [755458, 755146]
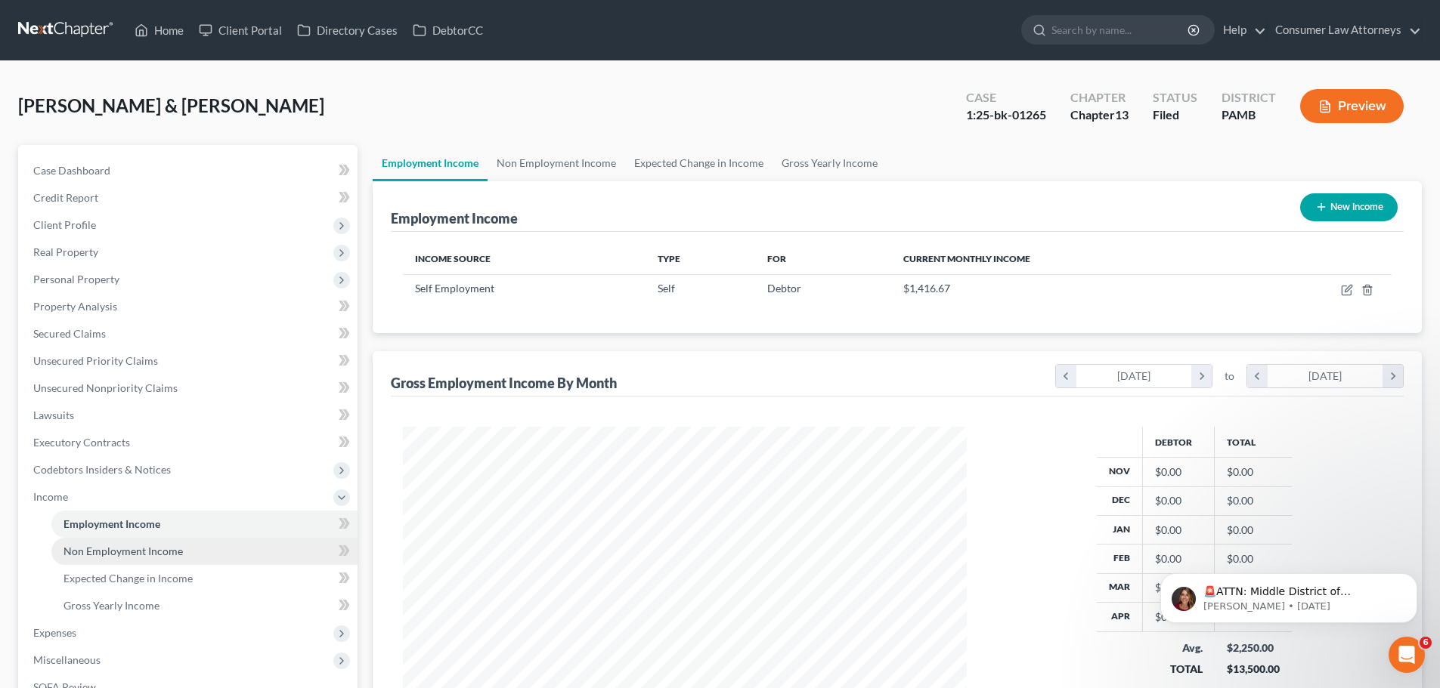
click at [123, 554] on span "Non Employment Income" at bounding box center [122, 551] width 119 height 13
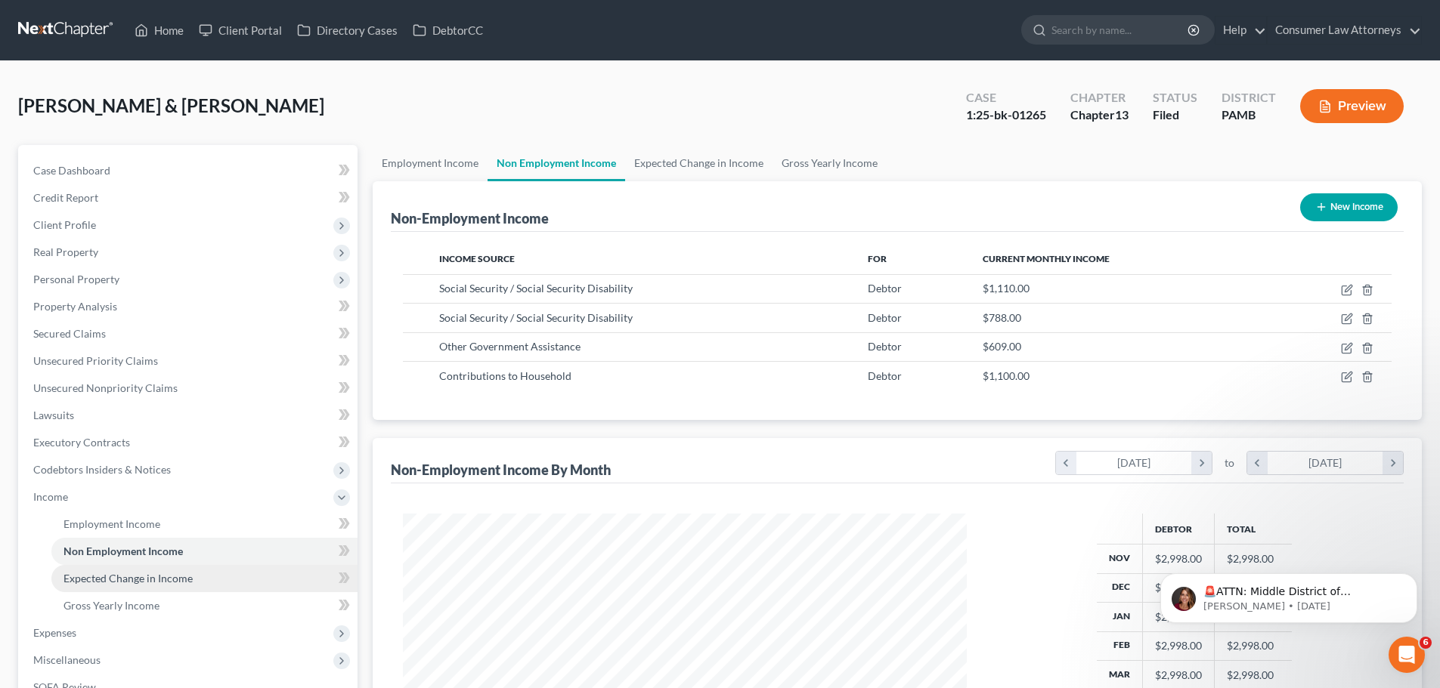
click at [119, 583] on span "Expected Change in Income" at bounding box center [127, 578] width 129 height 13
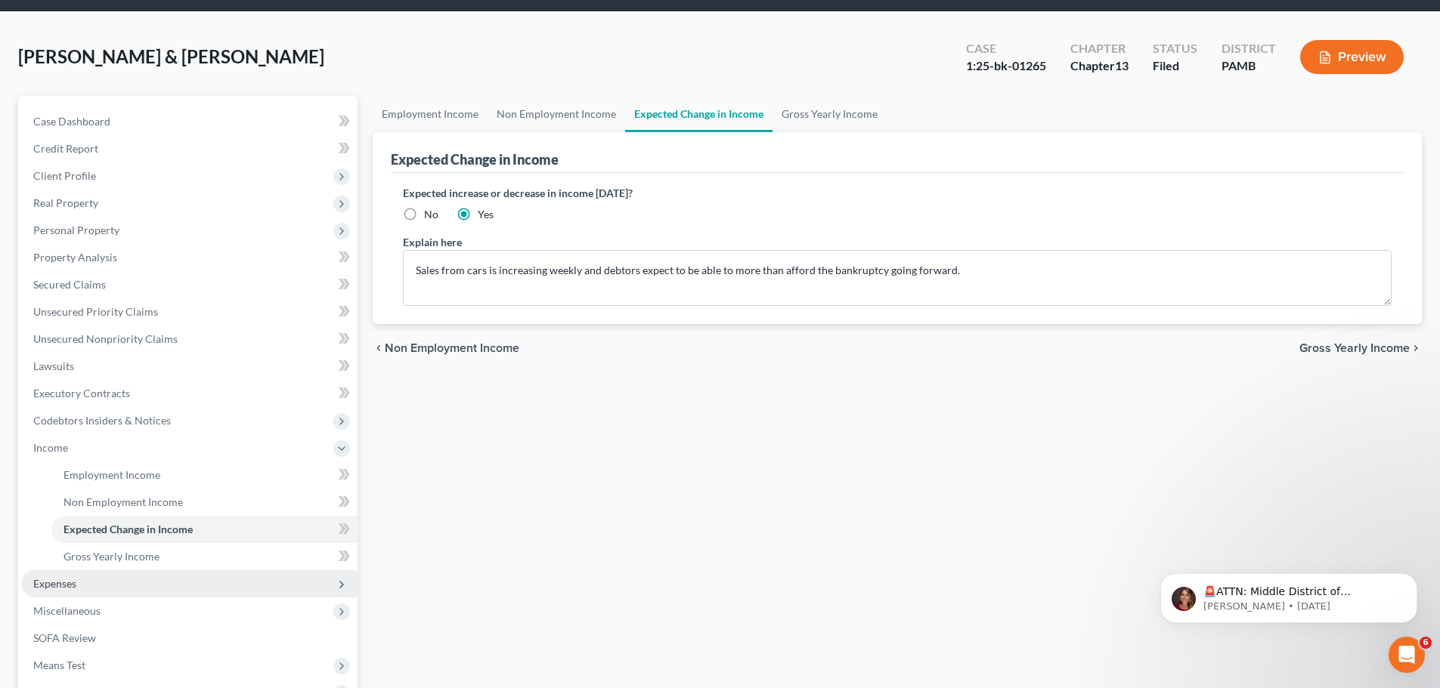
scroll to position [76, 0]
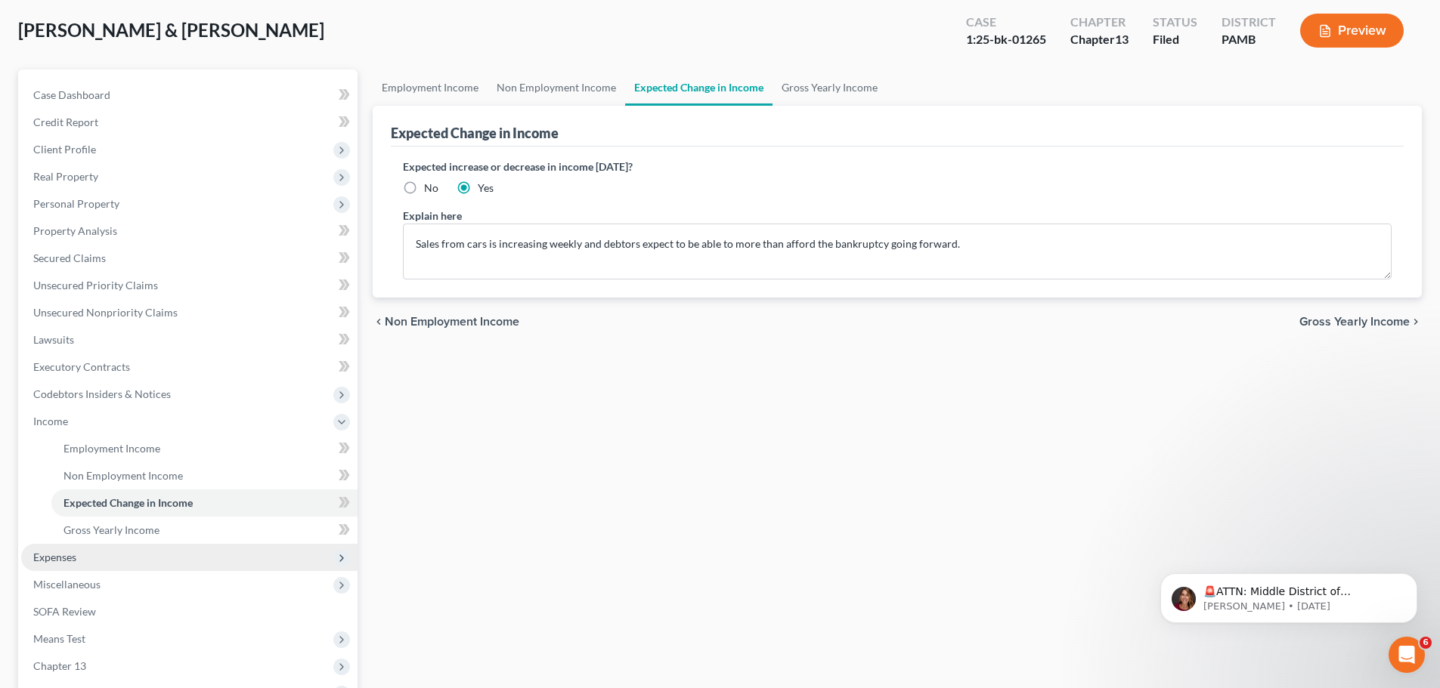
click at [204, 565] on span "Expenses" at bounding box center [189, 557] width 336 height 27
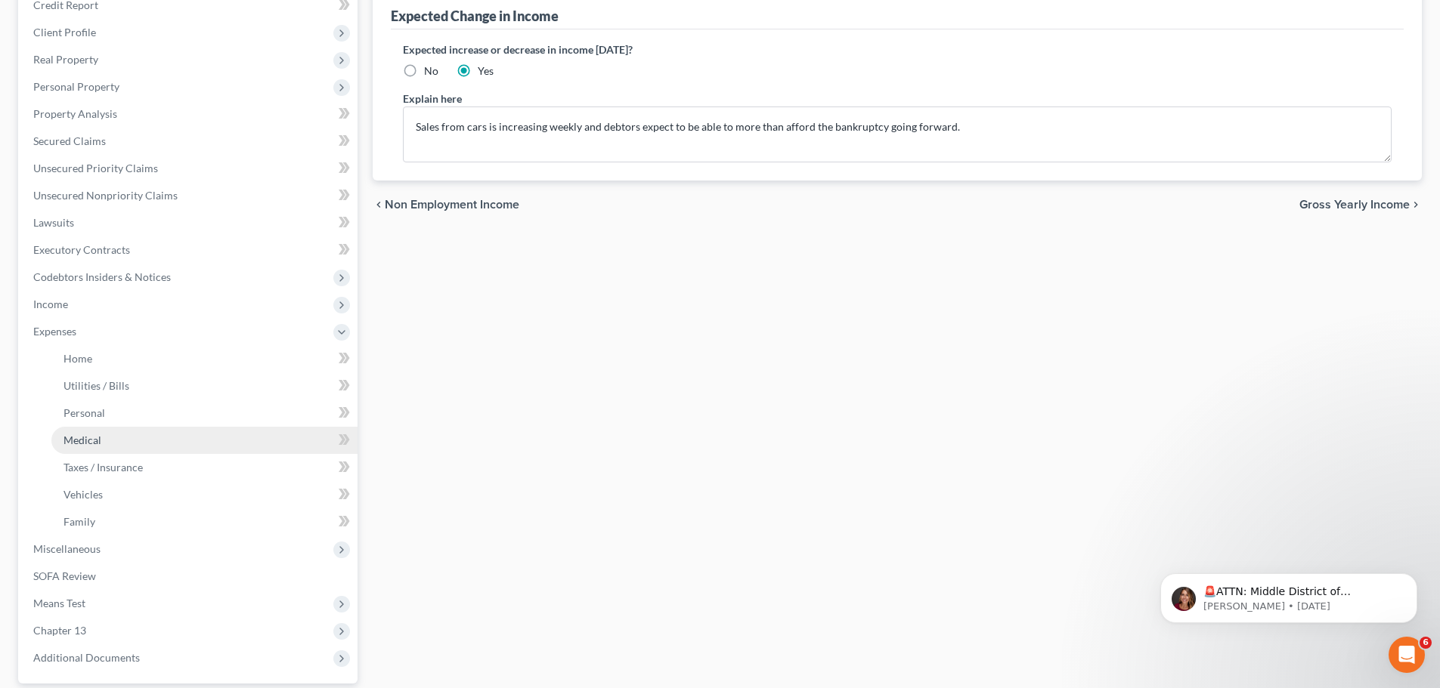
scroll to position [227, 0]
